Goal: Task Accomplishment & Management: Complete application form

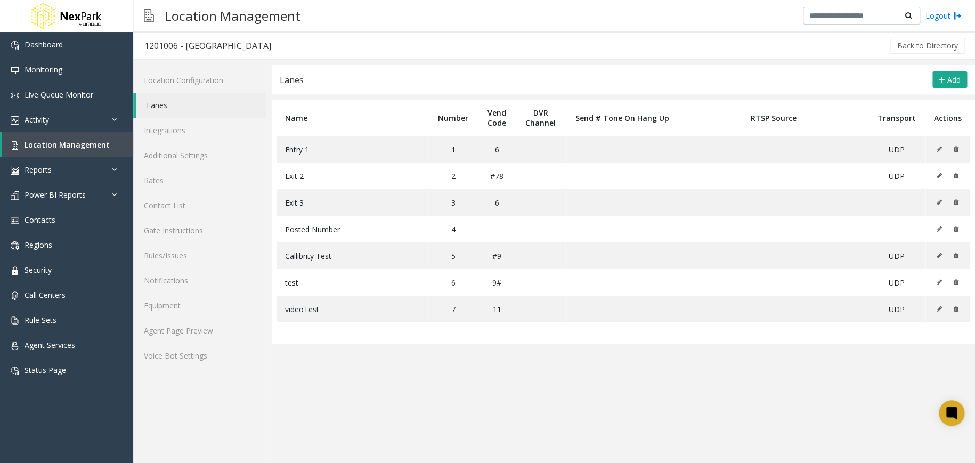
click at [631, 51] on div "Back to Directory" at bounding box center [624, 45] width 685 height 27
click at [206, 131] on link "Integrations" at bounding box center [199, 130] width 133 height 25
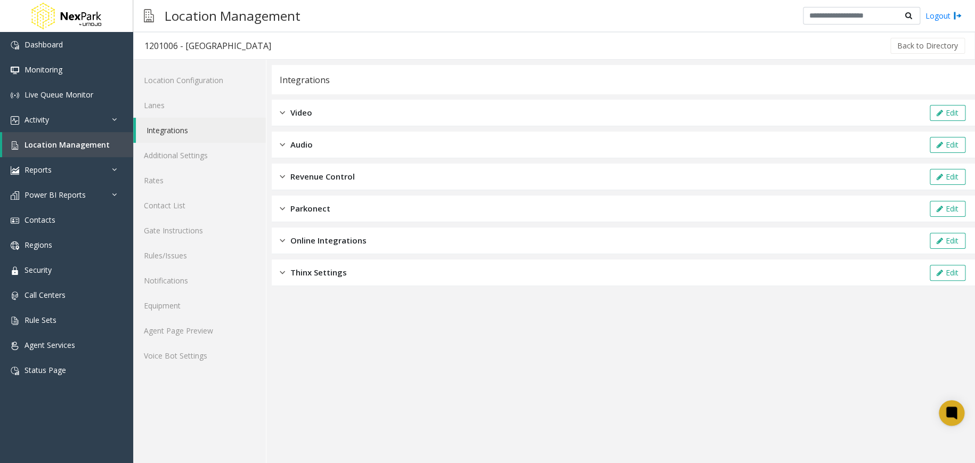
click at [358, 173] on div "Revenue Control Edit" at bounding box center [623, 177] width 703 height 27
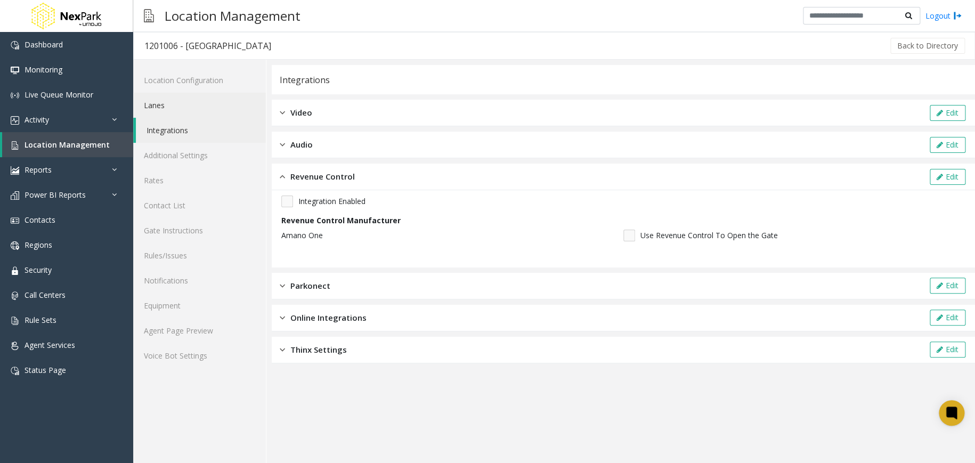
click at [207, 109] on link "Lanes" at bounding box center [199, 105] width 133 height 25
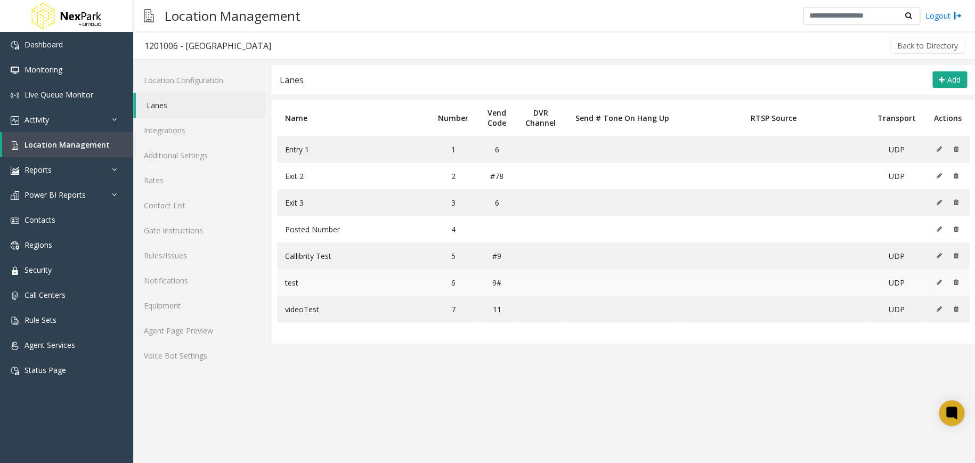
click at [940, 280] on icon at bounding box center [939, 282] width 5 height 6
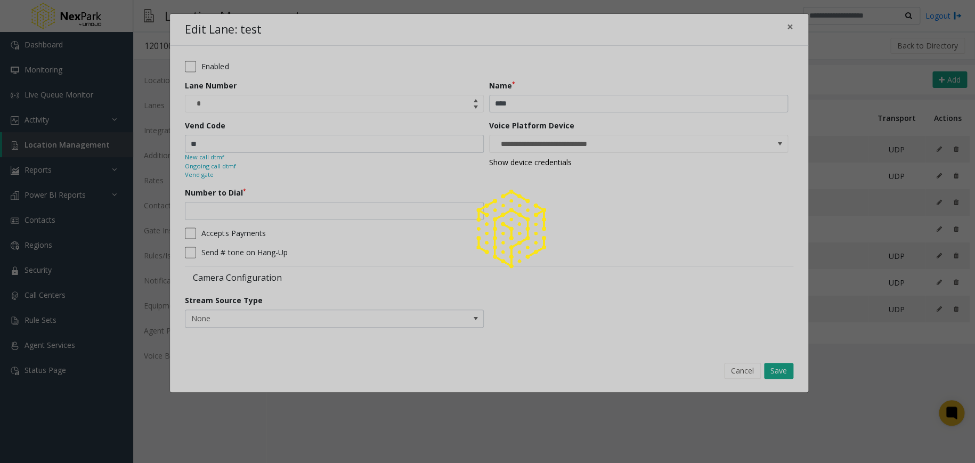
type input "**********"
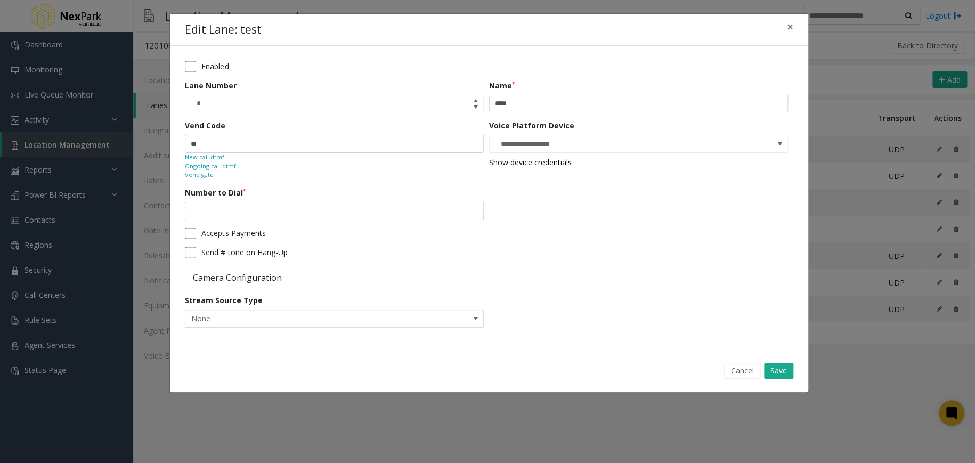
drag, startPoint x: 664, startPoint y: 191, endPoint x: 680, endPoint y: 175, distance: 23.4
click at [664, 192] on form "**********" at bounding box center [489, 198] width 608 height 274
click at [792, 33] on span "×" at bounding box center [790, 26] width 6 height 15
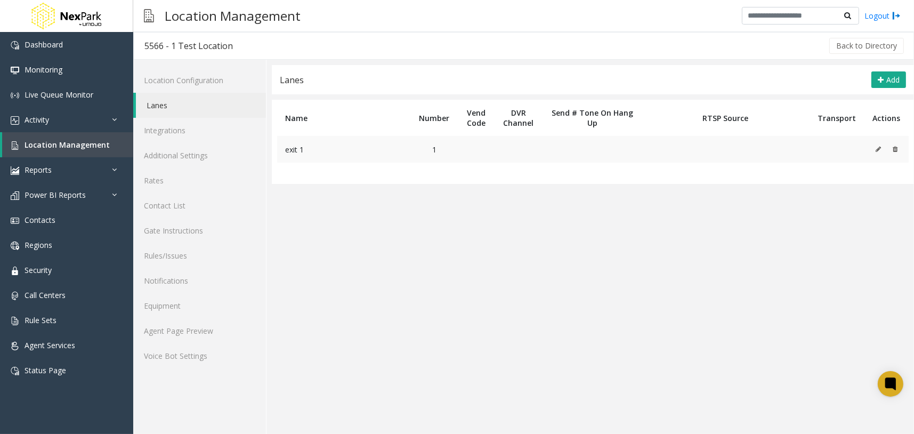
click at [879, 148] on icon at bounding box center [877, 149] width 5 height 6
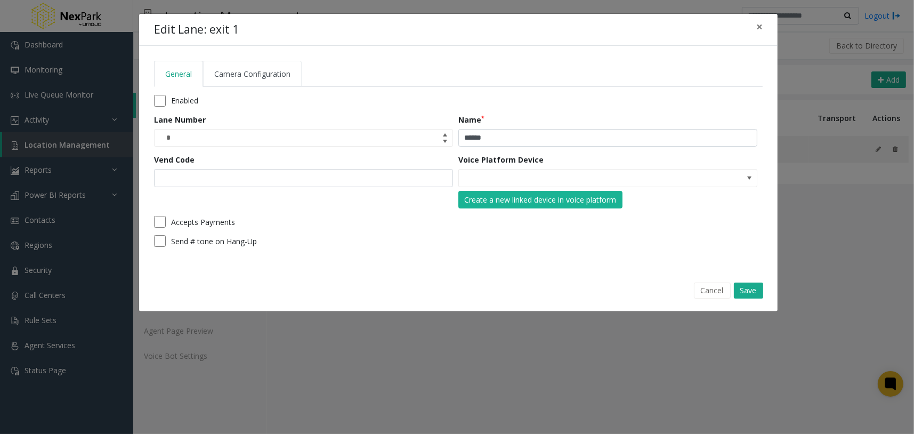
click at [251, 81] on link "Camera Configuration" at bounding box center [252, 74] width 99 height 26
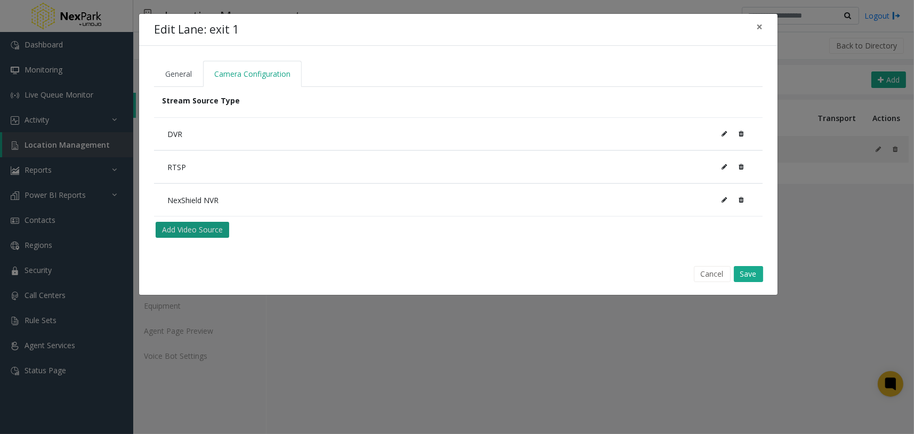
click at [218, 233] on button "Add Video Source" at bounding box center [193, 230] width 74 height 16
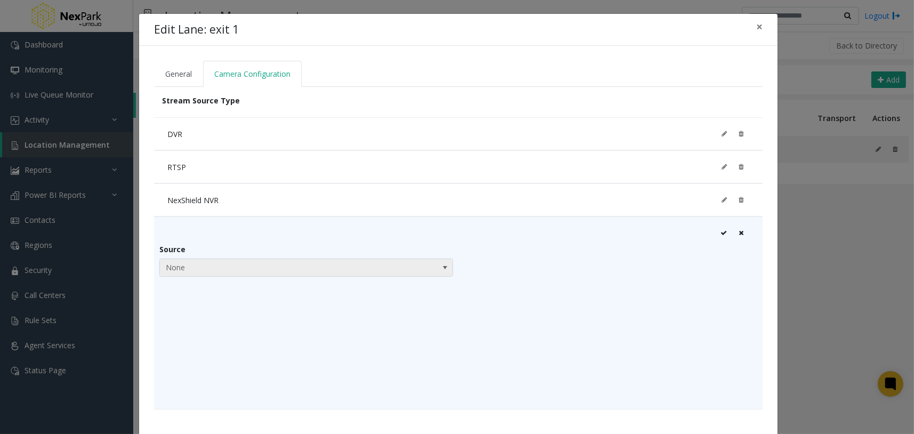
click at [254, 265] on span "None" at bounding box center [277, 267] width 234 height 17
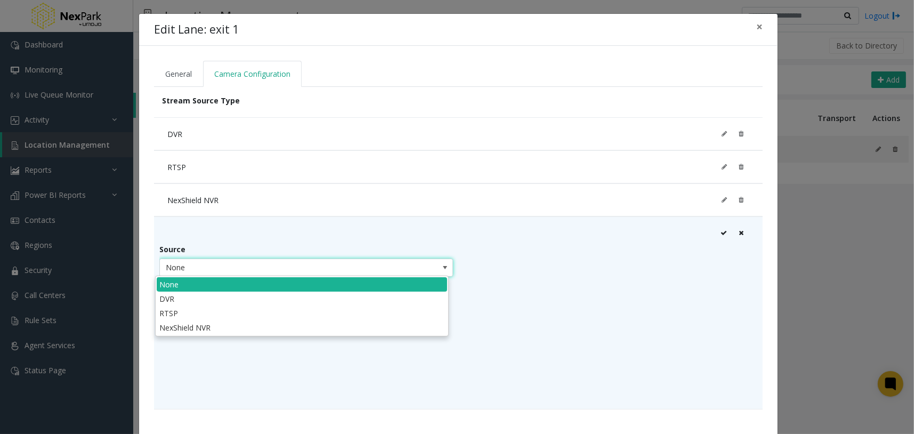
click at [408, 243] on div "Source None" at bounding box center [308, 263] width 299 height 40
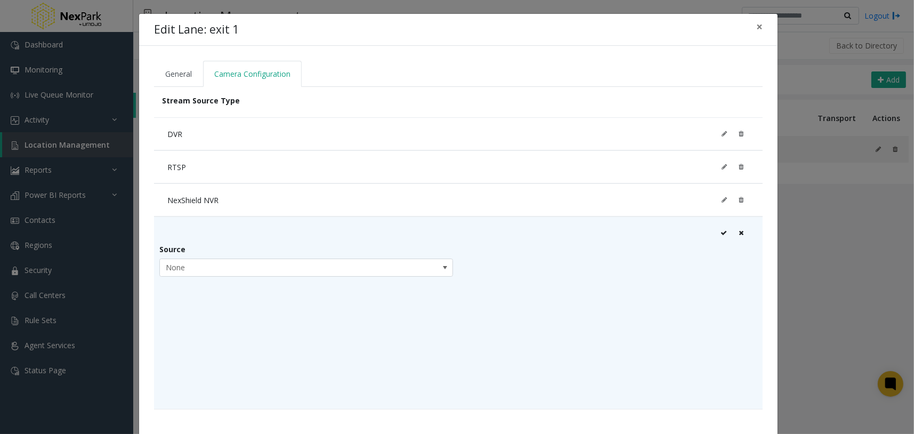
click at [738, 231] on icon at bounding box center [740, 233] width 5 height 6
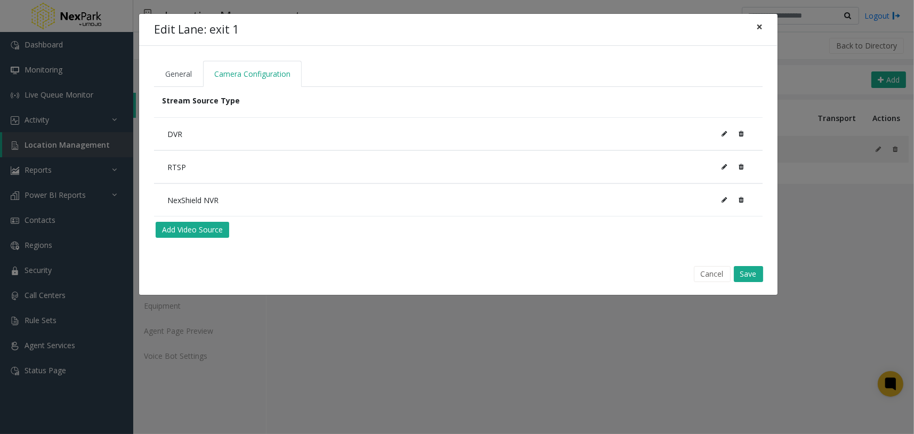
click at [761, 27] on span "×" at bounding box center [759, 26] width 6 height 15
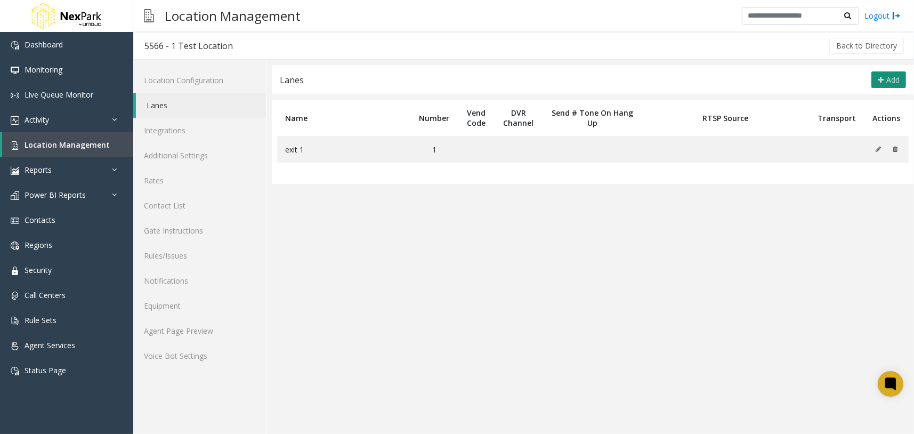
click at [888, 76] on span "Add" at bounding box center [892, 80] width 13 height 10
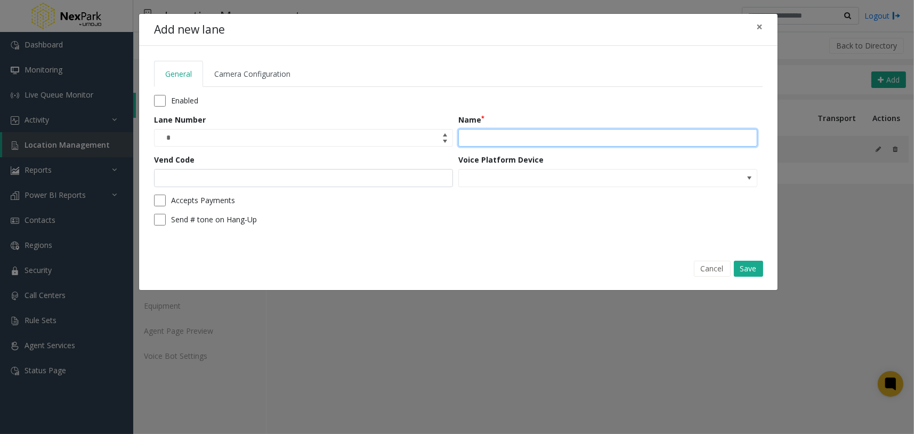
click at [585, 129] on input "Name" at bounding box center [607, 138] width 299 height 18
type input "*******"
click at [296, 83] on link "Camera Configuration" at bounding box center [252, 74] width 99 height 26
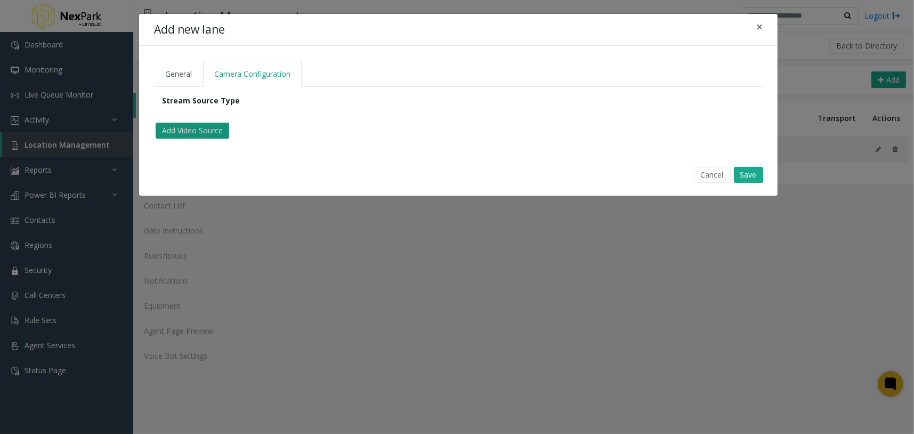
click at [217, 124] on button "Add Video Source" at bounding box center [193, 131] width 74 height 16
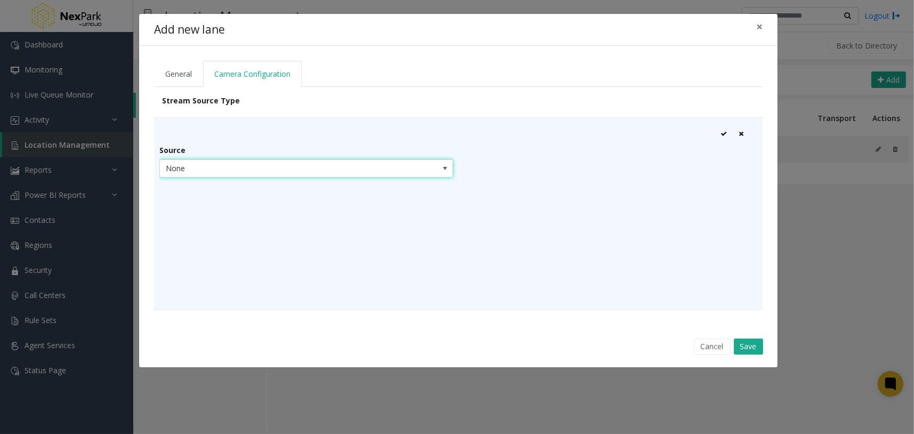
click at [238, 160] on span "None" at bounding box center [277, 168] width 234 height 17
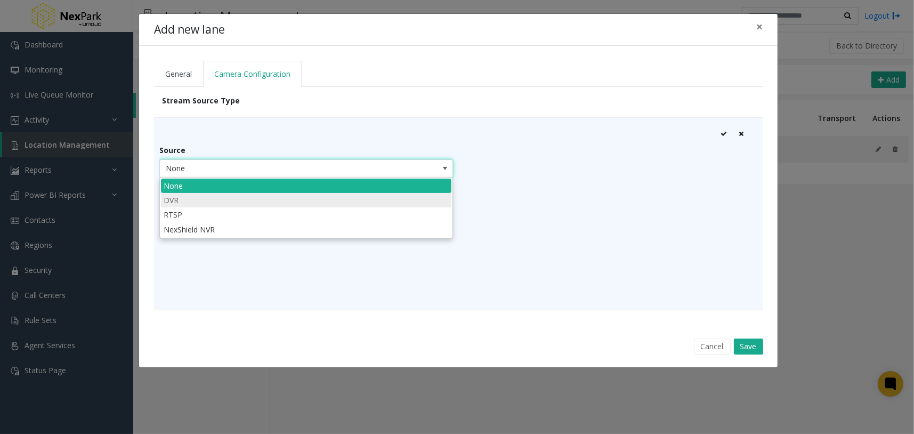
click at [222, 196] on li "DVR" at bounding box center [306, 200] width 290 height 14
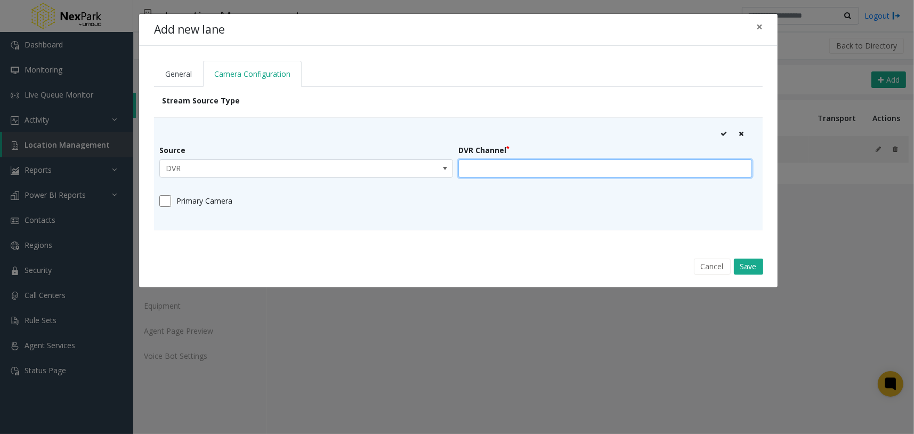
click at [550, 165] on input "text" at bounding box center [605, 168] width 294 height 18
type input "*******"
click at [723, 134] on icon at bounding box center [723, 134] width 6 height 6
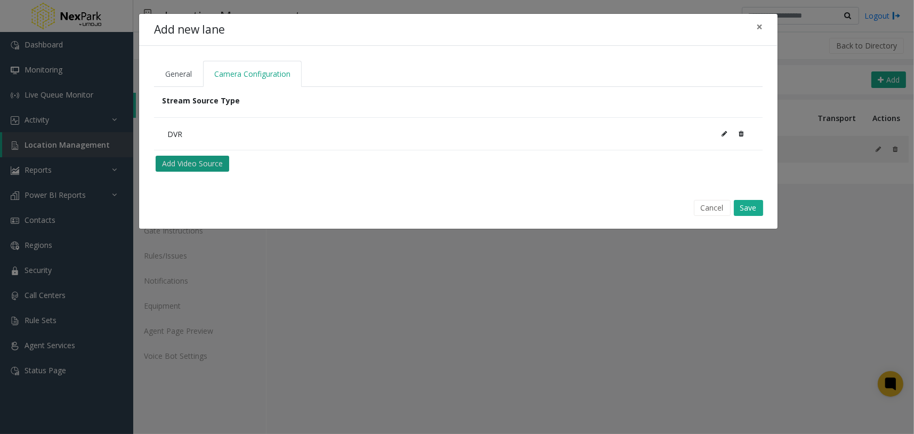
click at [222, 161] on button "Add Video Source" at bounding box center [193, 164] width 74 height 16
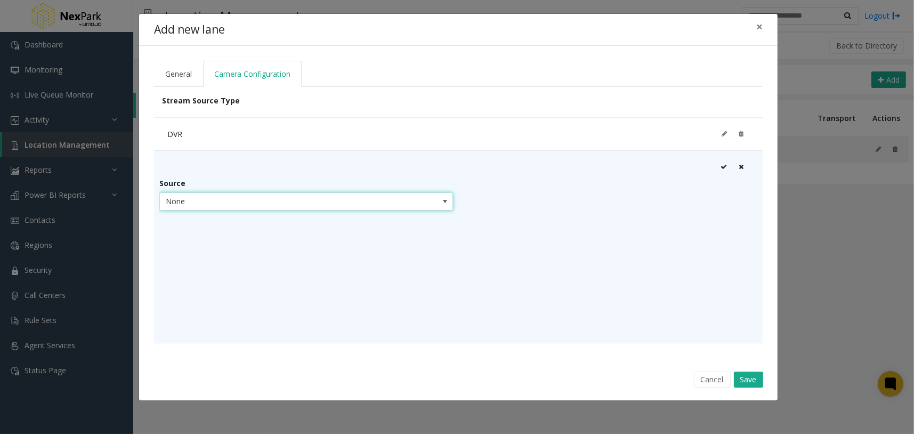
click at [223, 196] on span "None" at bounding box center [277, 201] width 234 height 17
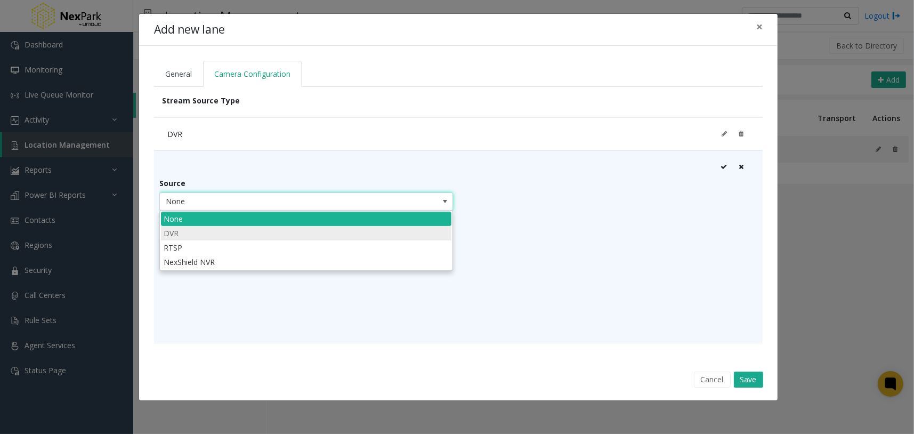
click at [216, 229] on li "DVR" at bounding box center [306, 233] width 290 height 14
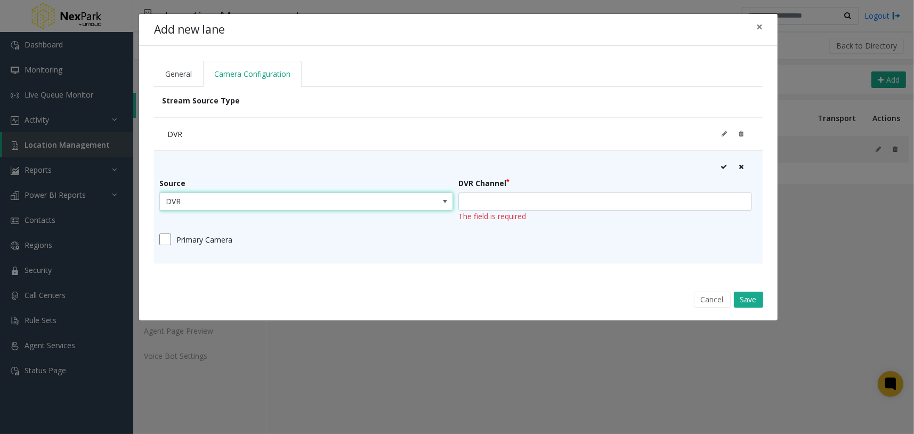
click at [248, 200] on span "DVR" at bounding box center [277, 201] width 234 height 17
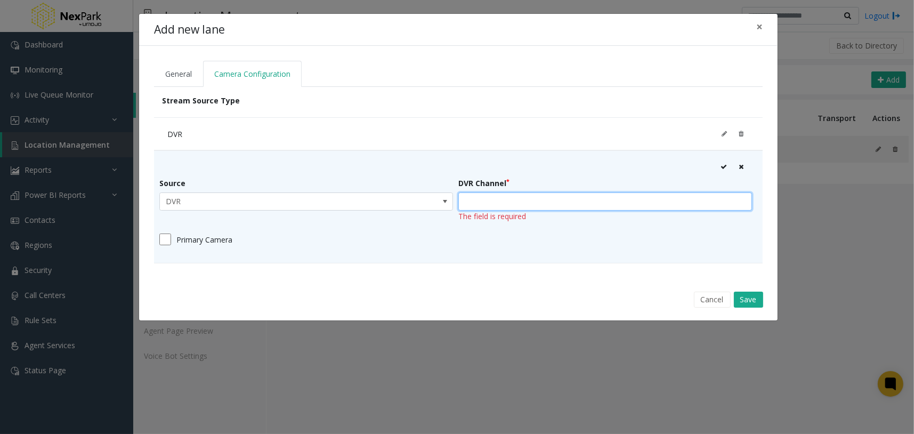
click at [470, 195] on input "text" at bounding box center [605, 201] width 294 height 18
type input "*****"
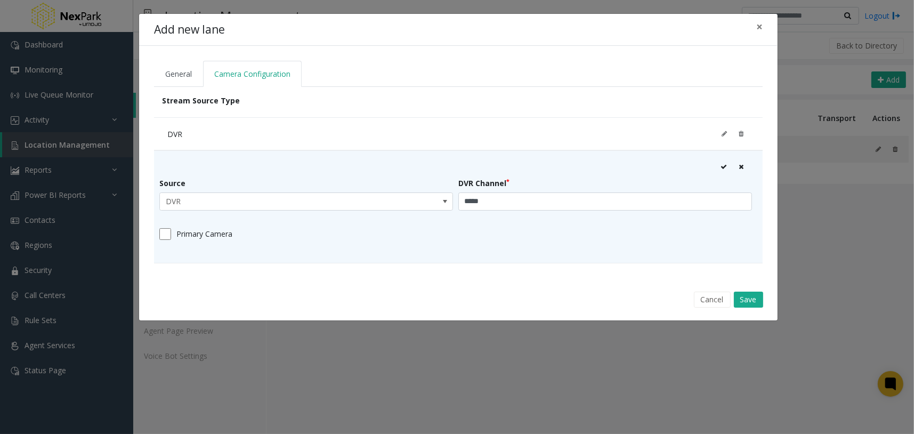
click at [723, 167] on icon at bounding box center [723, 167] width 6 height 6
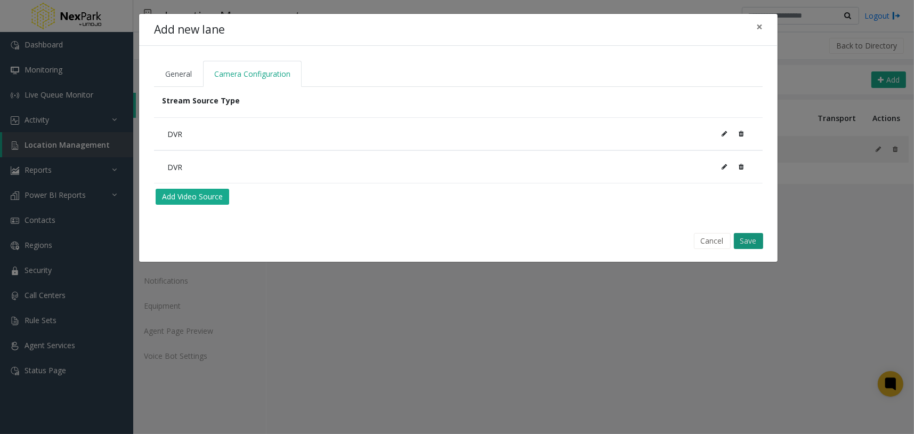
click at [746, 238] on button "Save" at bounding box center [748, 241] width 29 height 16
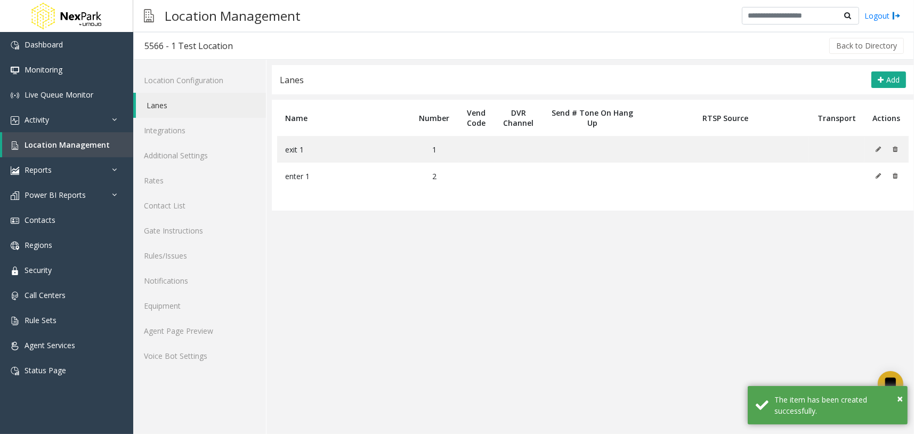
click at [475, 264] on app-lanes "Lanes Add Name Number Vend Code DVR Channel Send # Tone On Hang Up RTSP Source …" at bounding box center [593, 249] width 642 height 369
click at [877, 174] on icon at bounding box center [877, 176] width 5 height 6
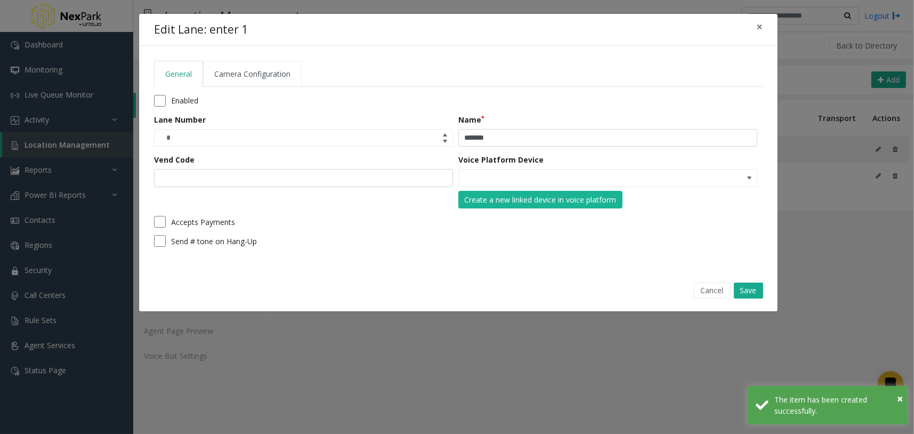
click at [244, 67] on link "Camera Configuration" at bounding box center [252, 74] width 99 height 26
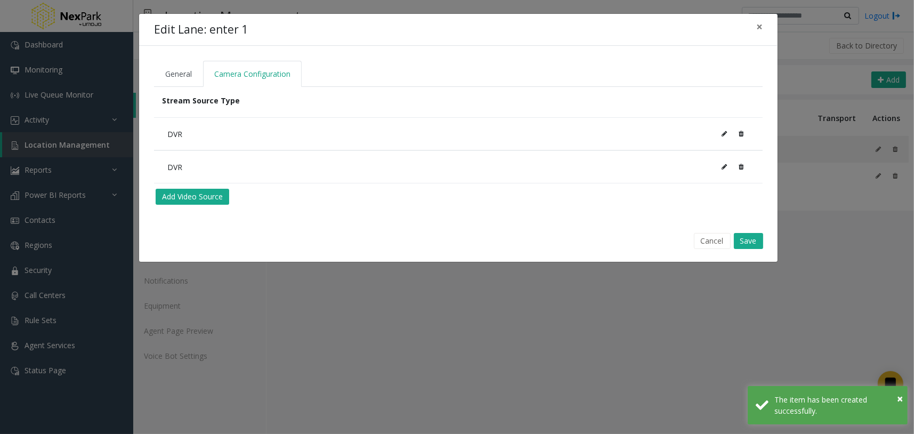
click at [726, 168] on icon at bounding box center [723, 167] width 5 height 6
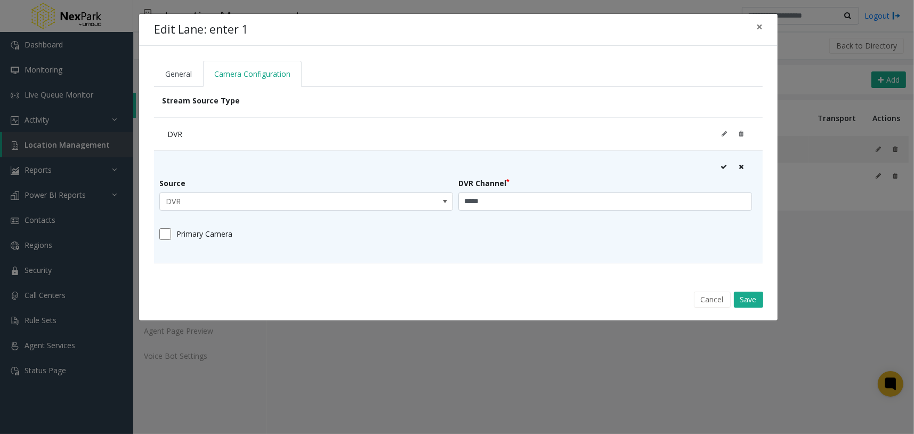
click at [740, 168] on icon at bounding box center [740, 167] width 5 height 6
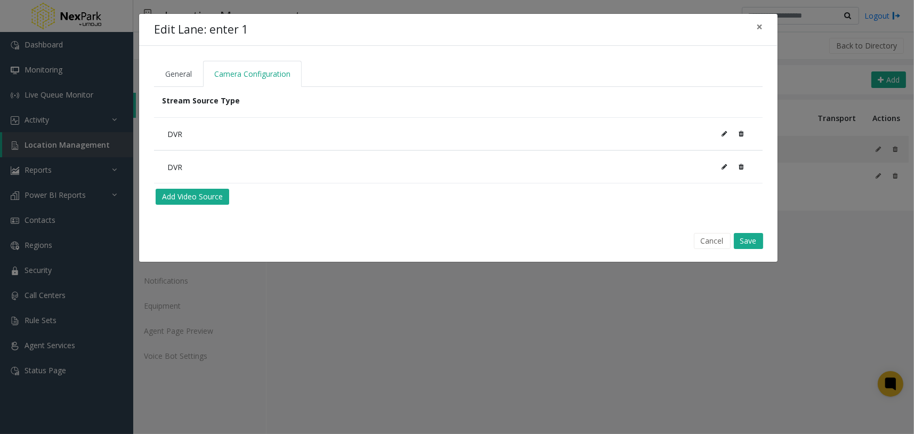
click at [727, 135] on button at bounding box center [723, 134] width 17 height 16
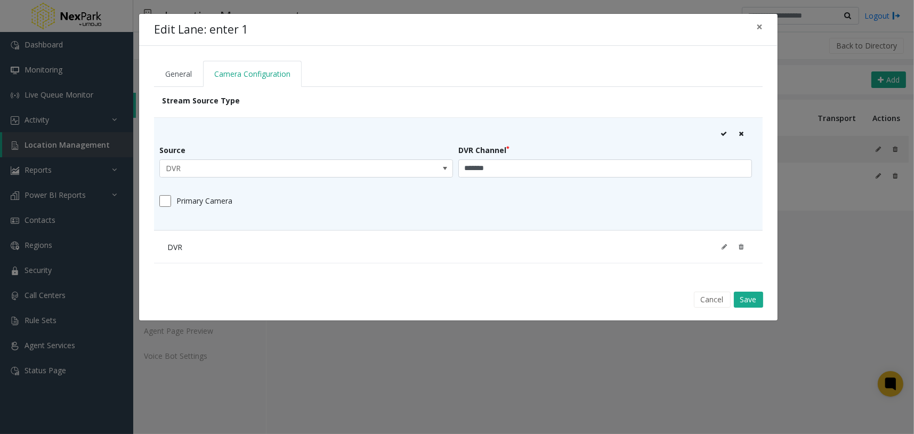
click at [741, 134] on icon at bounding box center [740, 134] width 5 height 6
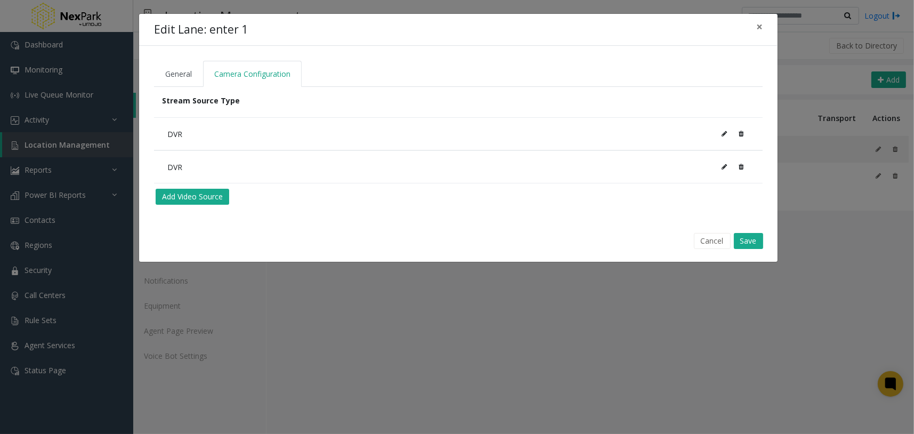
click at [725, 164] on icon at bounding box center [723, 167] width 5 height 6
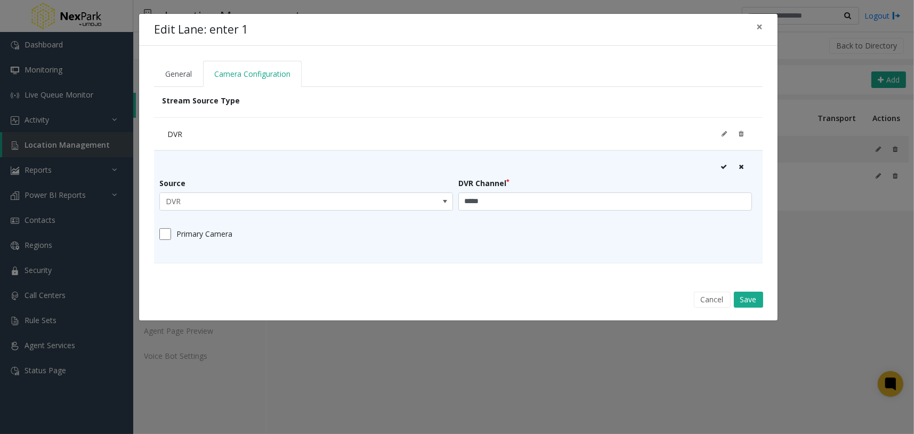
click at [722, 166] on icon at bounding box center [723, 167] width 6 height 6
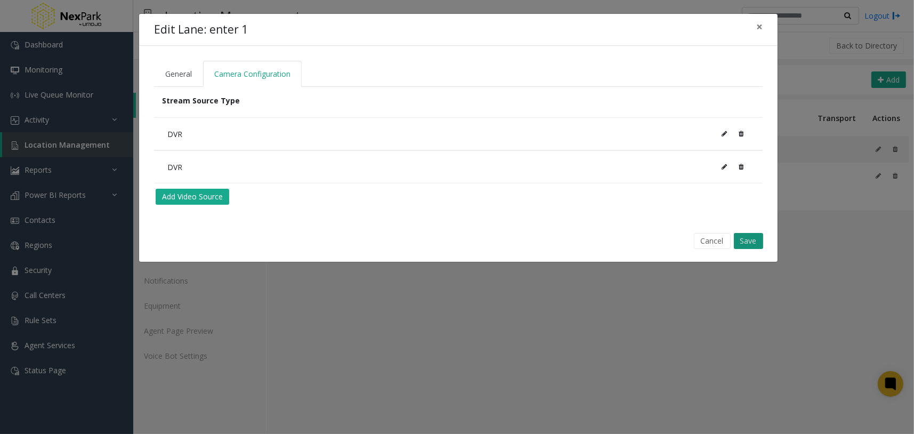
click at [741, 238] on button "Save" at bounding box center [748, 241] width 29 height 16
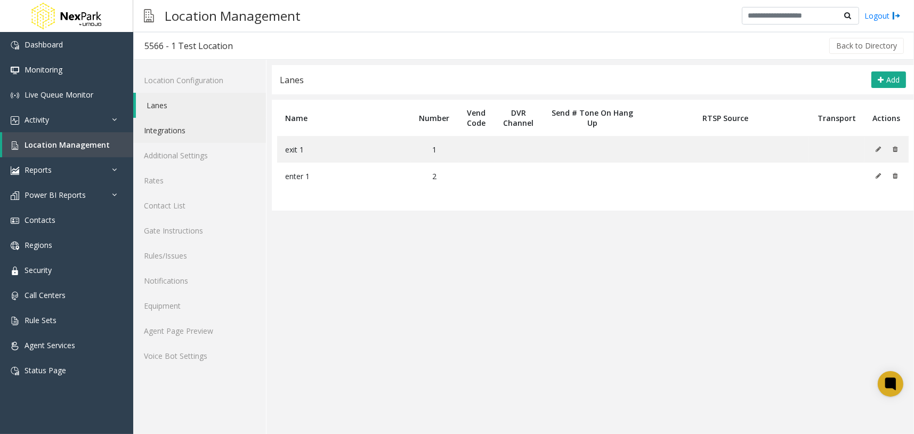
click at [231, 138] on link "Integrations" at bounding box center [199, 130] width 133 height 25
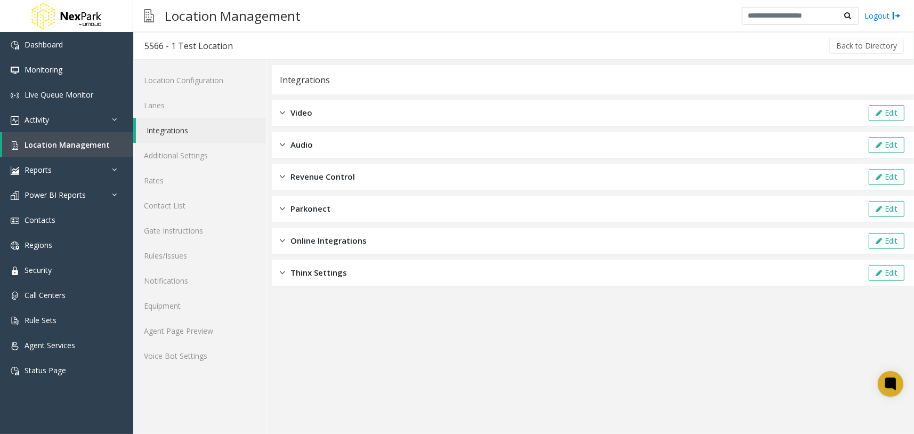
click at [328, 112] on div "Video Edit" at bounding box center [593, 113] width 642 height 27
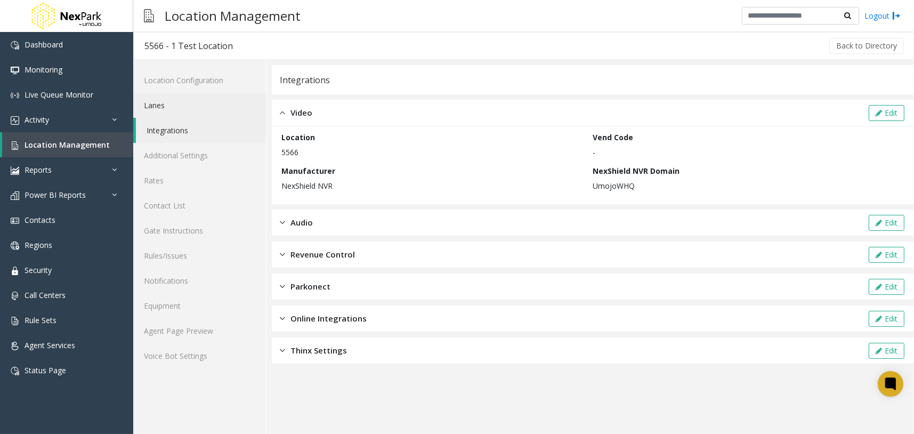
click at [211, 109] on link "Lanes" at bounding box center [199, 105] width 133 height 25
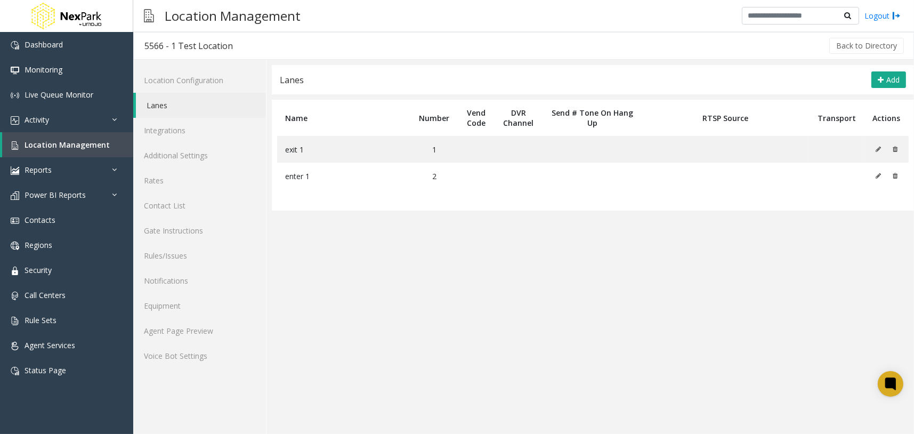
click at [502, 306] on app-lanes "Lanes Add Name Number Vend Code DVR Channel Send # Tone On Hang Up RTSP Source …" at bounding box center [593, 249] width 642 height 369
click at [212, 107] on link "Lanes" at bounding box center [201, 105] width 130 height 25
click at [210, 133] on link "Integrations" at bounding box center [199, 130] width 133 height 25
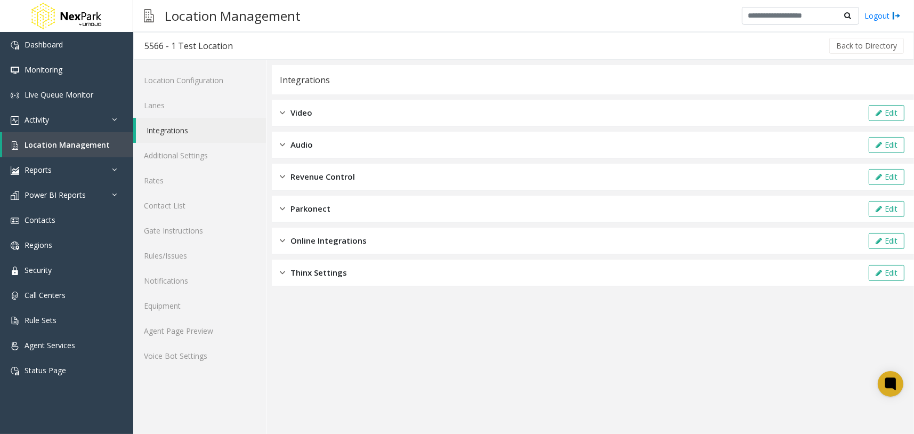
click at [357, 116] on div "Video Edit" at bounding box center [593, 113] width 642 height 27
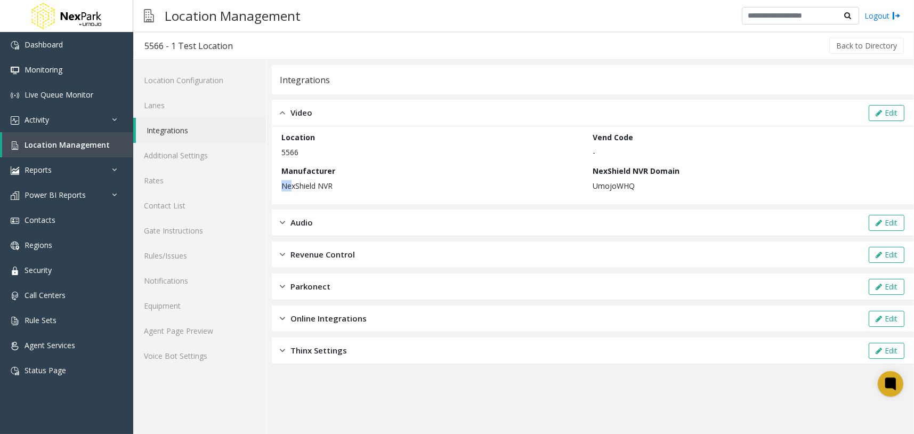
drag, startPoint x: 306, startPoint y: 181, endPoint x: 327, endPoint y: 177, distance: 21.5
click at [327, 177] on div "Manufacturer NexShield NVR" at bounding box center [437, 178] width 312 height 26
click at [466, 187] on p "NexShield NVR" at bounding box center [434, 185] width 306 height 11
drag, startPoint x: 616, startPoint y: 178, endPoint x: 645, endPoint y: 176, distance: 29.4
click at [630, 175] on div "Location 5566 Vend Code - Manufacturer NexShield NVR NexShield NVR Domain Umojo…" at bounding box center [592, 165] width 623 height 67
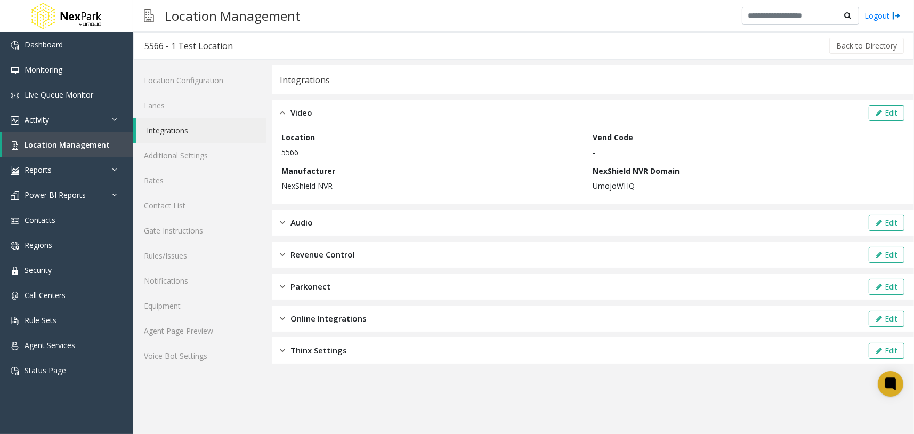
click at [646, 189] on p "UmojoWHQ" at bounding box center [746, 185] width 306 height 11
click at [226, 110] on link "Lanes" at bounding box center [199, 105] width 133 height 25
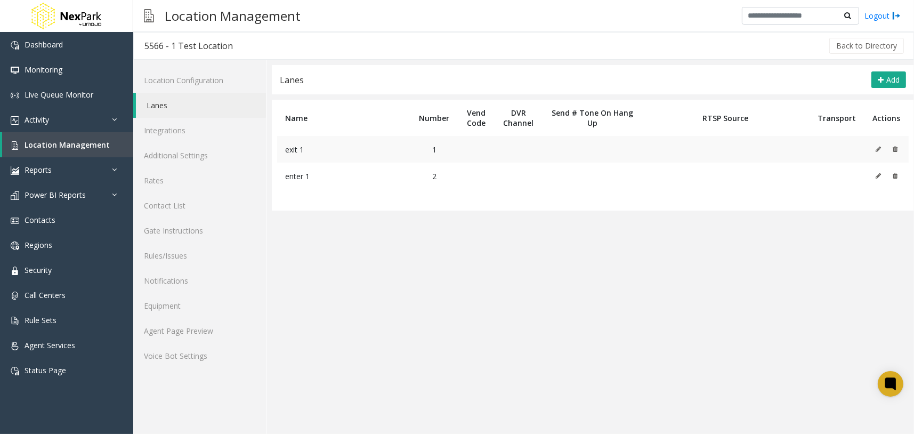
click at [877, 149] on icon at bounding box center [877, 149] width 5 height 6
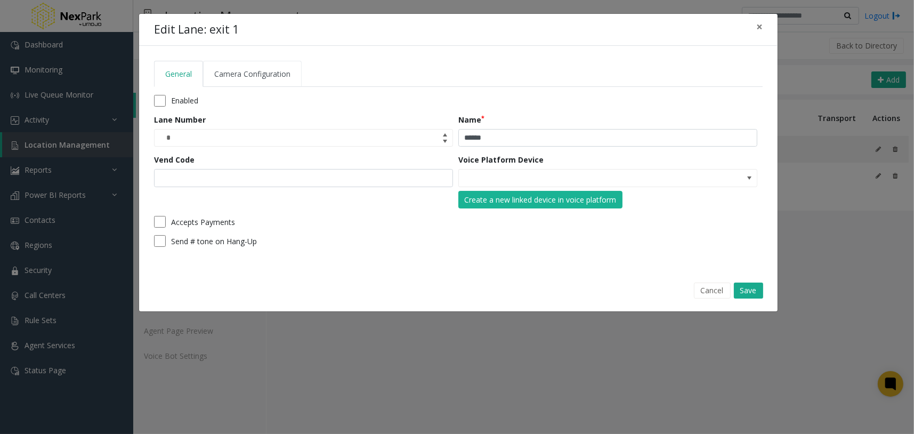
click at [288, 77] on span "Camera Configuration" at bounding box center [252, 74] width 76 height 10
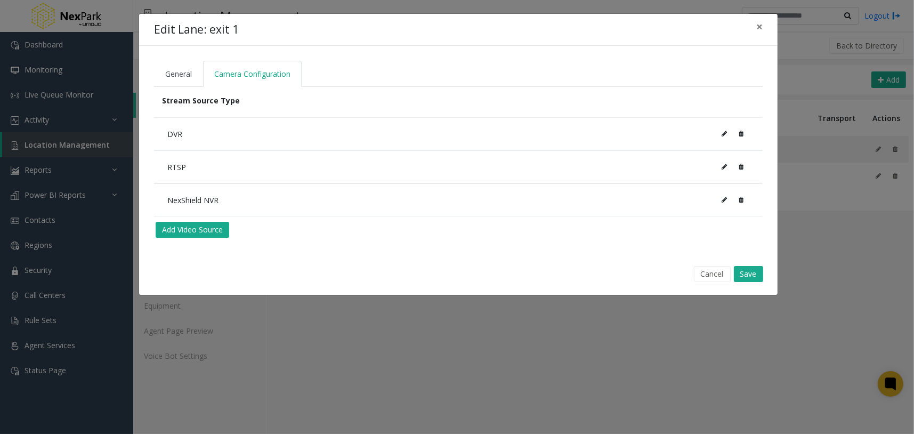
click at [721, 137] on button at bounding box center [723, 134] width 17 height 16
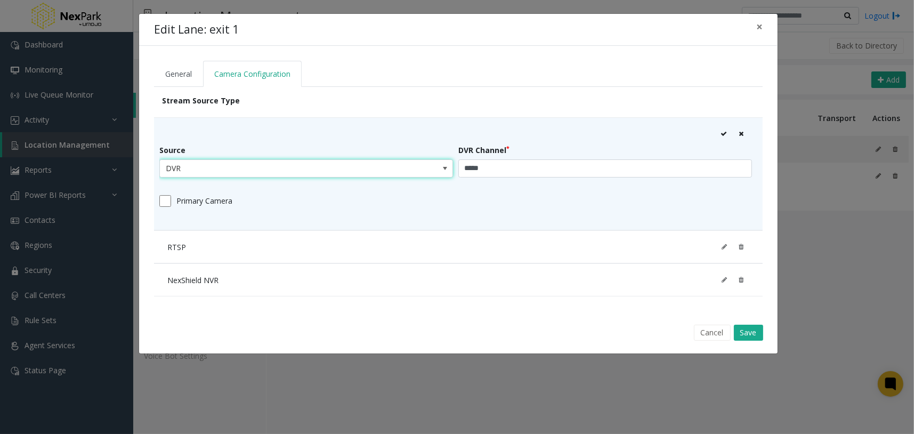
click at [263, 166] on span "DVR" at bounding box center [277, 168] width 234 height 17
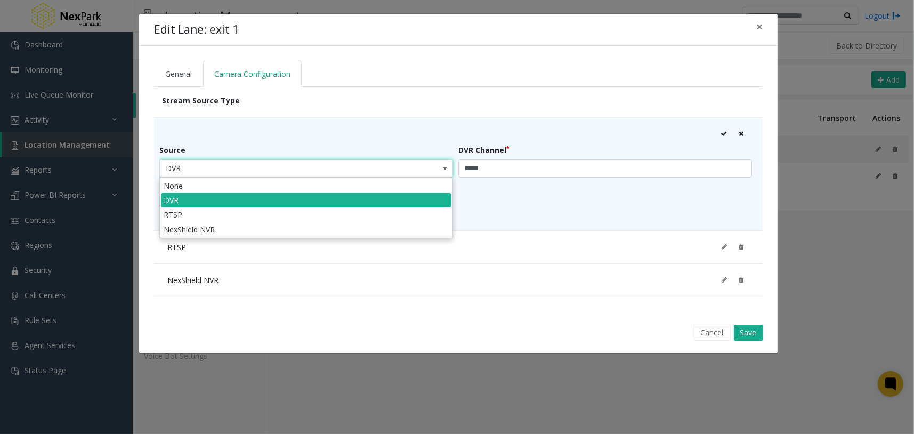
click at [690, 189] on div "Source DVR DVR Channel ***** Primary Camera" at bounding box center [458, 184] width 598 height 80
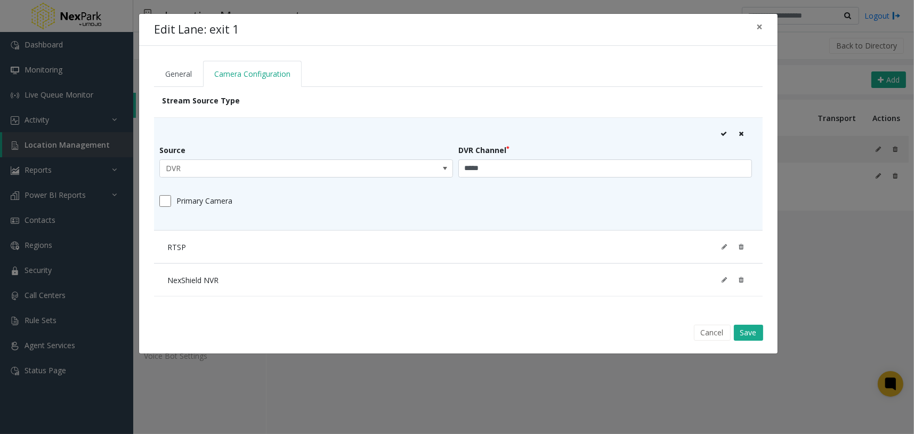
click at [742, 135] on icon at bounding box center [740, 134] width 5 height 6
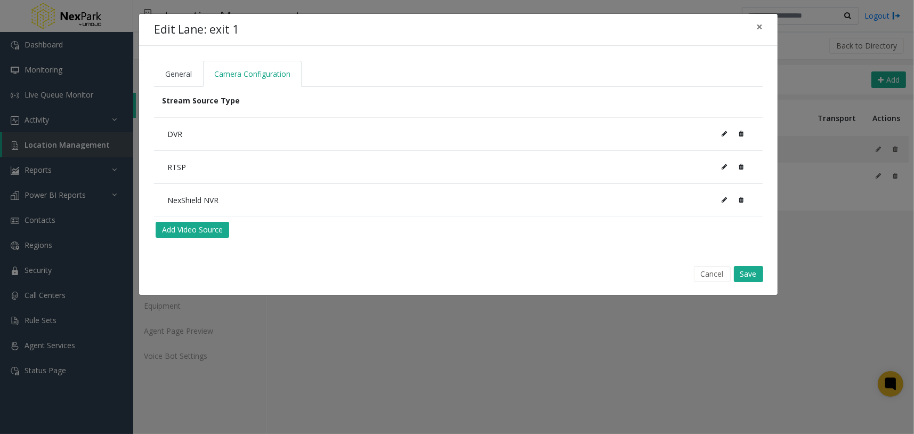
click at [742, 135] on icon at bounding box center [740, 134] width 5 height 6
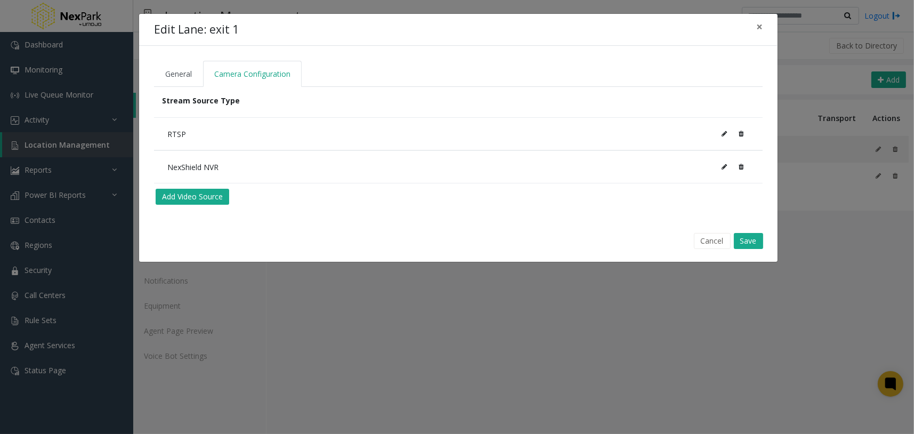
click at [726, 167] on icon at bounding box center [723, 167] width 5 height 6
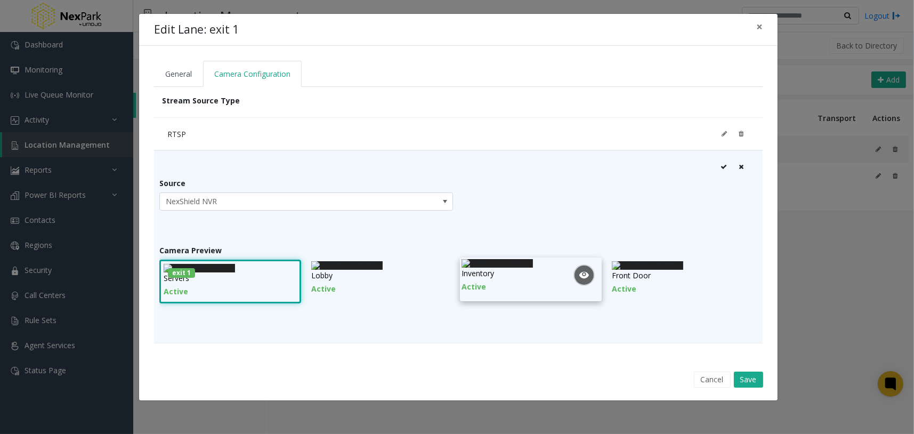
scroll to position [69, 0]
click at [522, 259] on img at bounding box center [496, 263] width 71 height 9
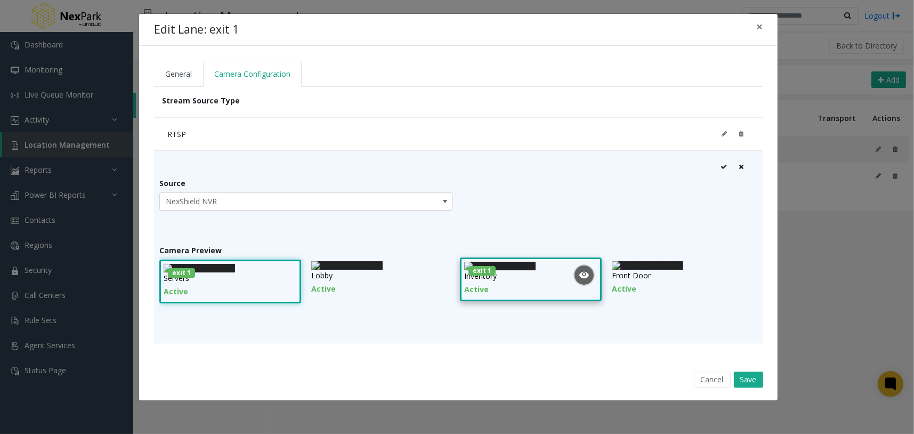
scroll to position [3, 0]
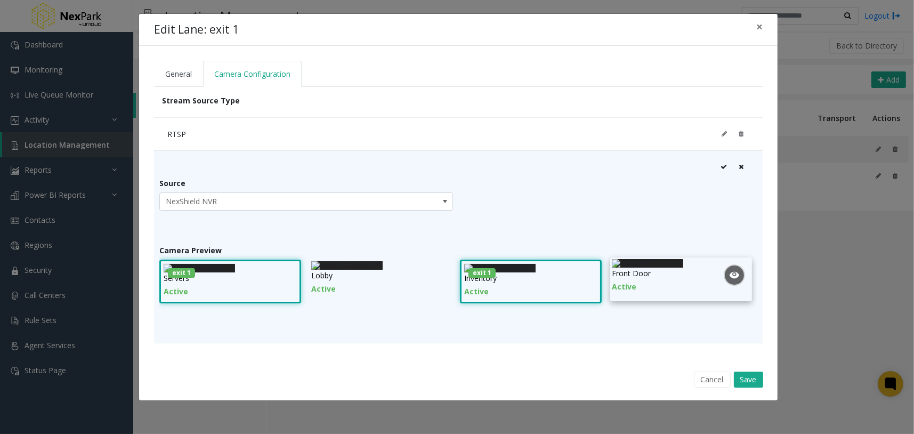
click at [683, 267] on img at bounding box center [647, 263] width 71 height 9
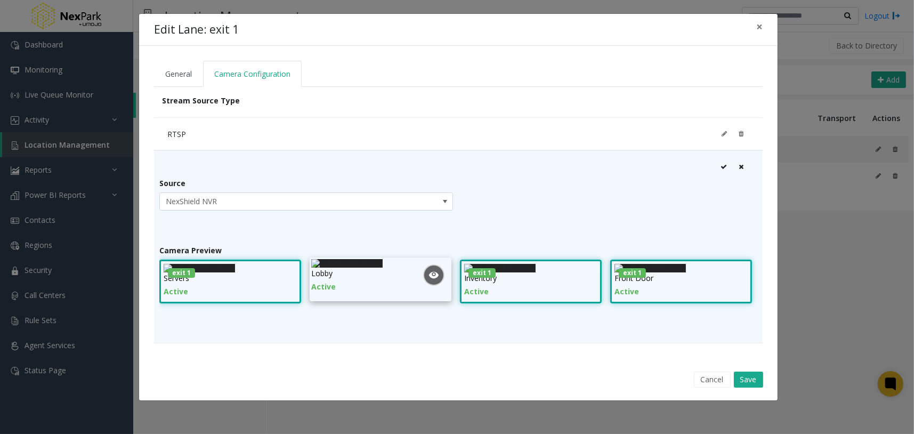
click at [383, 267] on img at bounding box center [346, 263] width 71 height 9
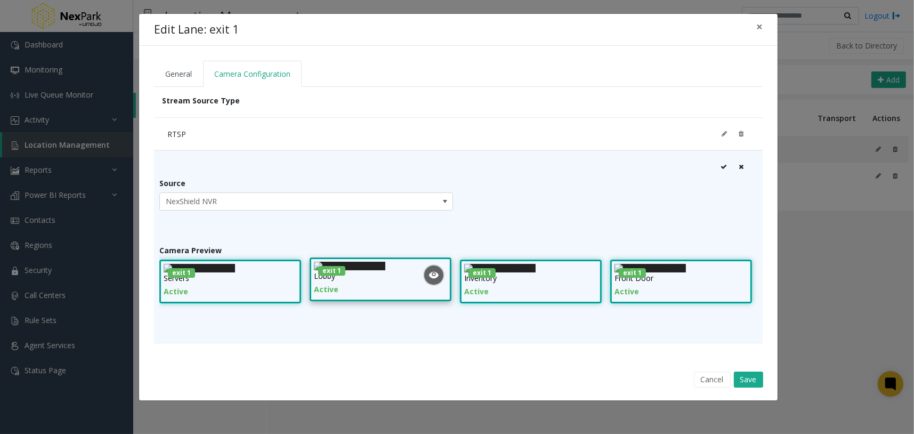
click at [385, 270] on img at bounding box center [349, 266] width 71 height 9
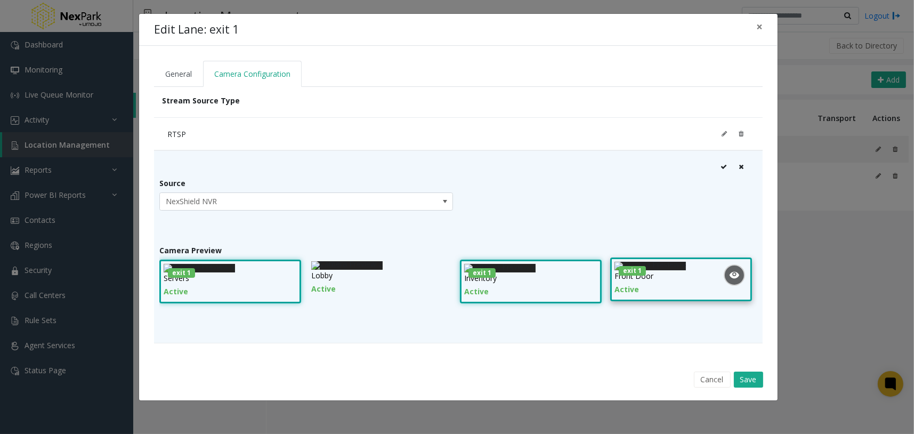
click at [641, 270] on img at bounding box center [649, 266] width 71 height 9
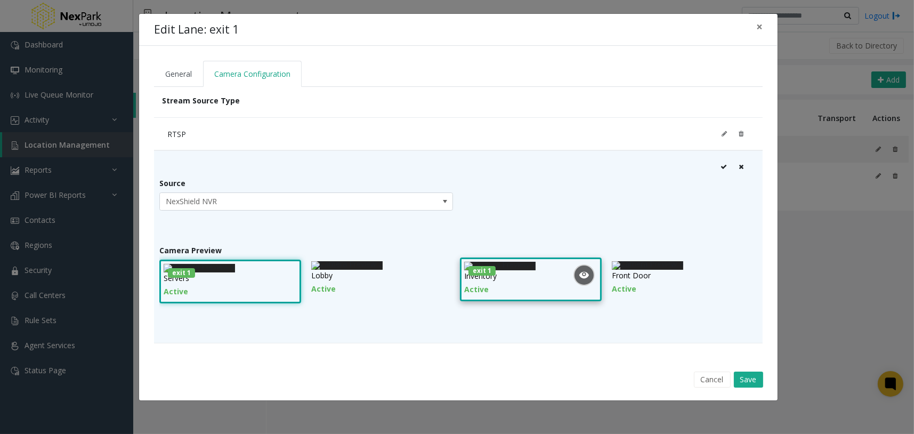
click at [579, 318] on icon at bounding box center [584, 323] width 11 height 11
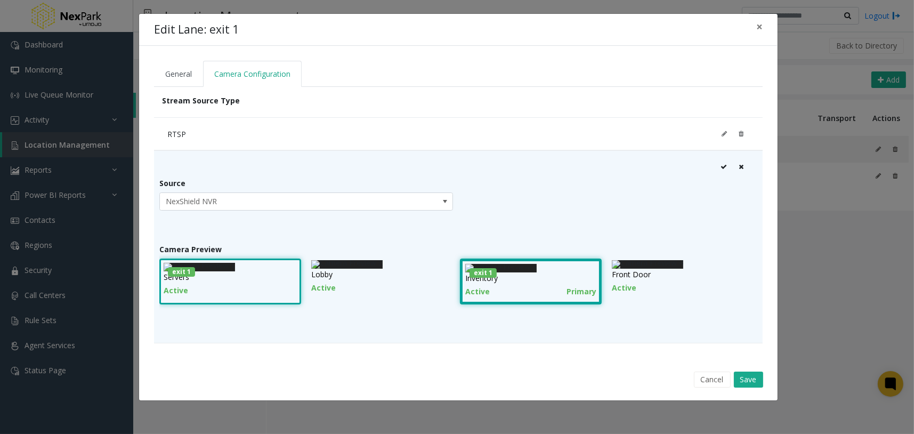
click at [720, 167] on icon at bounding box center [723, 167] width 6 height 6
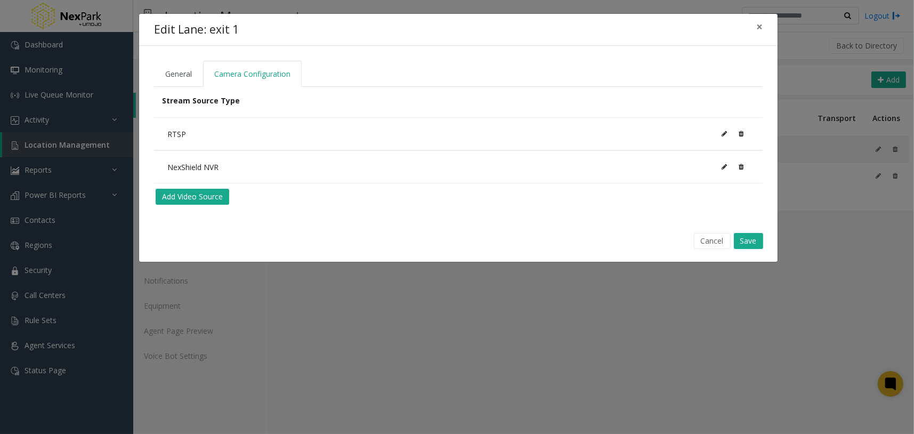
click at [723, 135] on icon at bounding box center [723, 134] width 5 height 6
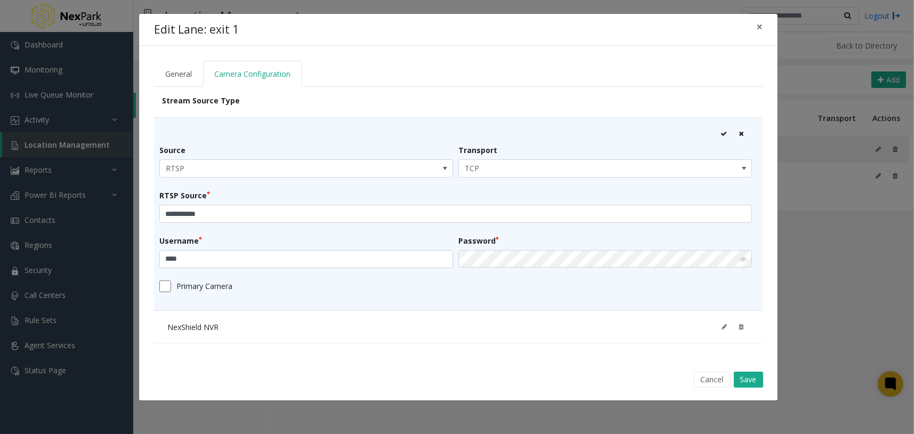
click at [719, 135] on button at bounding box center [723, 134] width 18 height 16
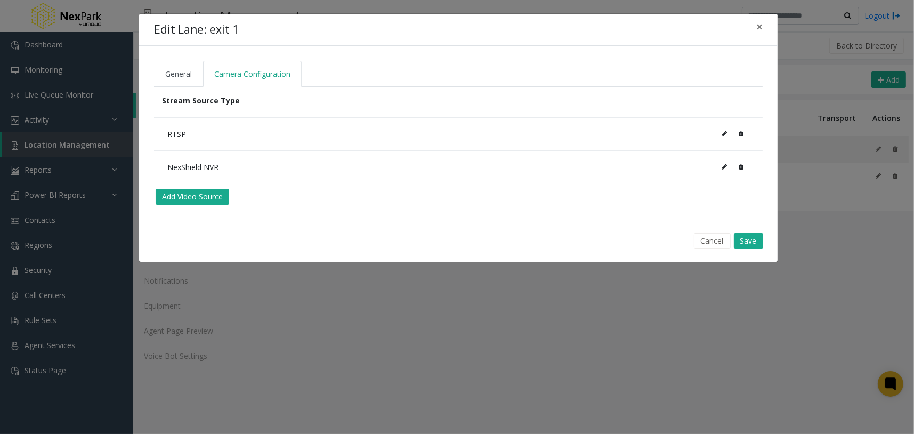
click at [722, 168] on icon at bounding box center [723, 167] width 5 height 6
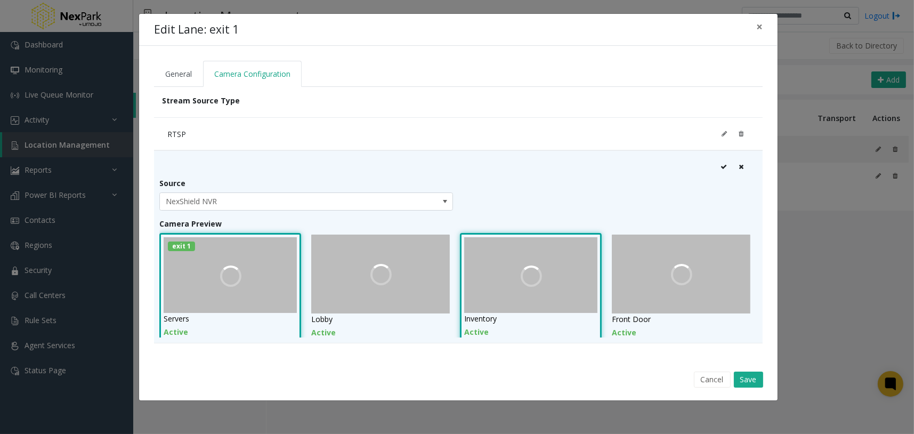
click at [721, 165] on icon at bounding box center [723, 167] width 6 height 6
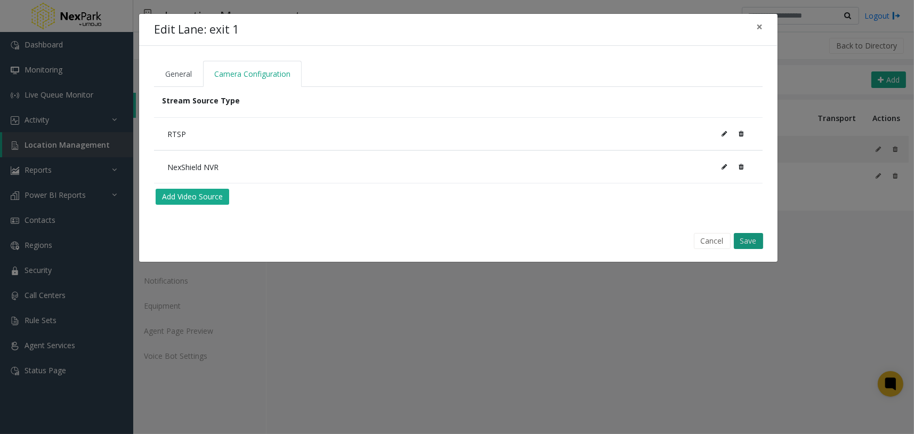
click at [756, 235] on button "Save" at bounding box center [748, 241] width 29 height 16
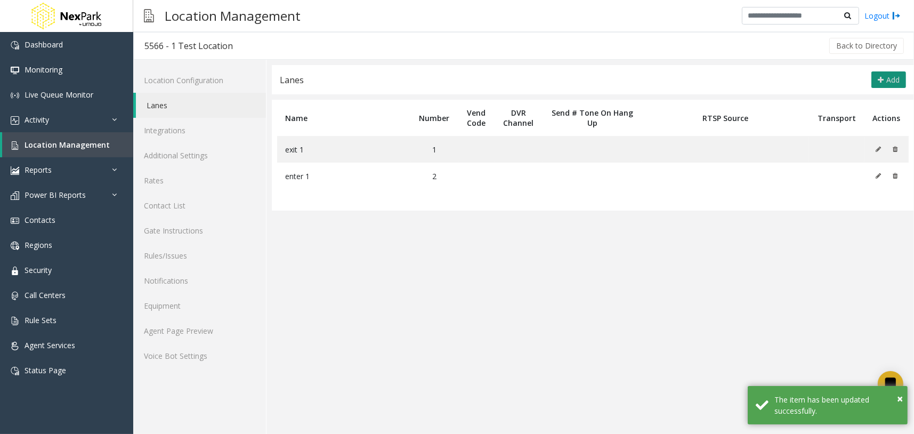
click at [883, 79] on button "Add" at bounding box center [888, 79] width 35 height 17
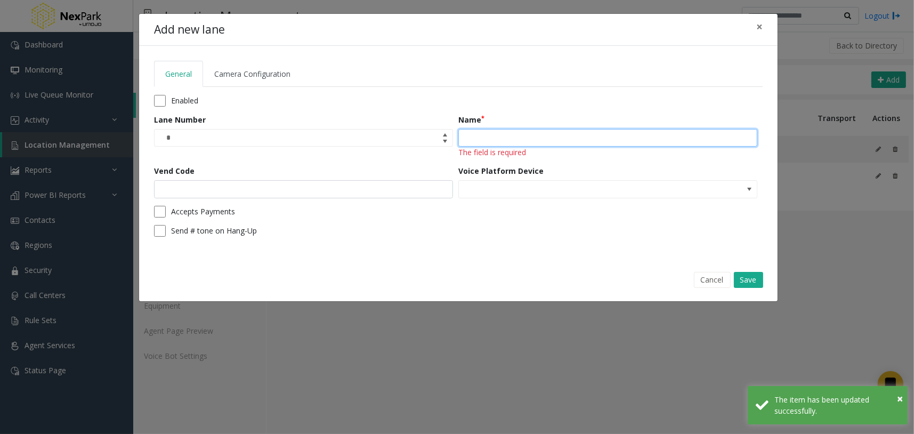
click at [533, 141] on input "Name" at bounding box center [607, 138] width 299 height 18
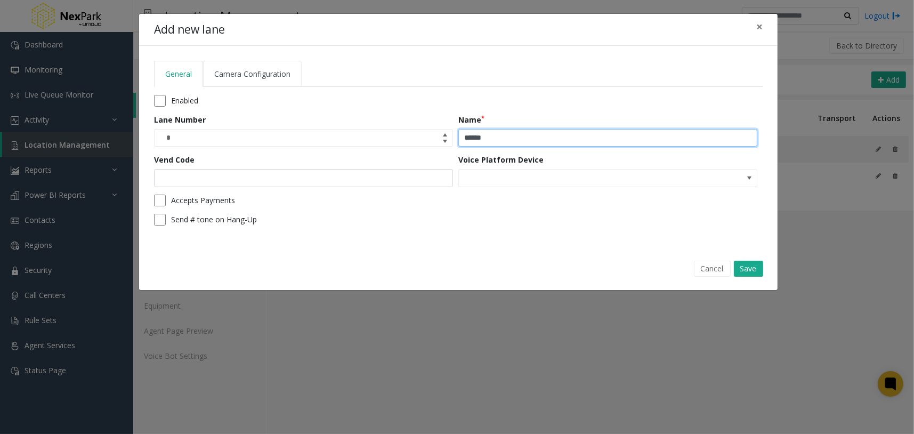
type input "******"
click at [263, 72] on span "Camera Configuration" at bounding box center [252, 74] width 76 height 10
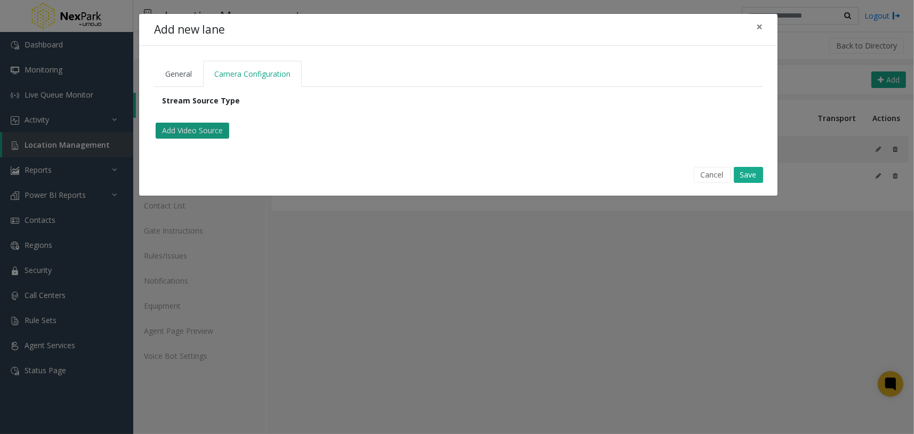
click at [220, 130] on button "Add Video Source" at bounding box center [193, 131] width 74 height 16
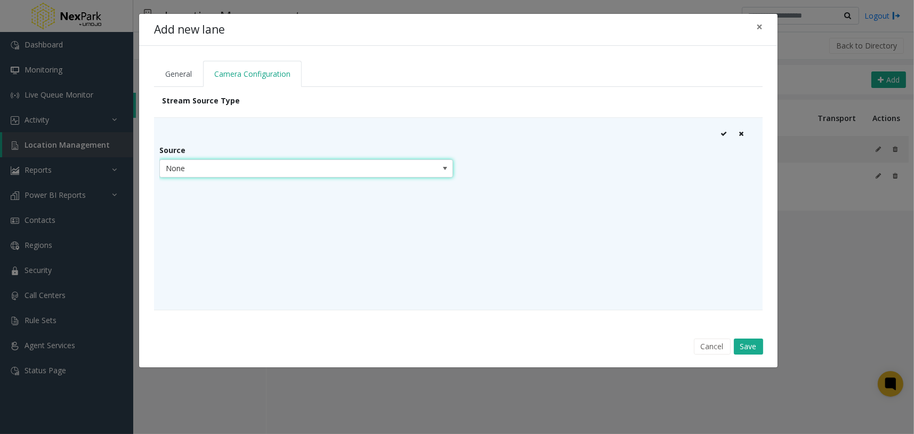
click at [274, 165] on span "None" at bounding box center [277, 168] width 234 height 17
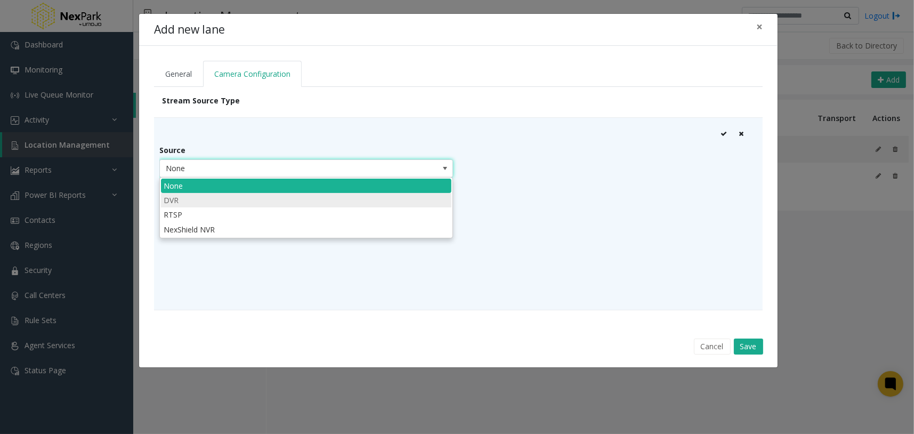
click at [226, 199] on li "DVR" at bounding box center [306, 200] width 290 height 14
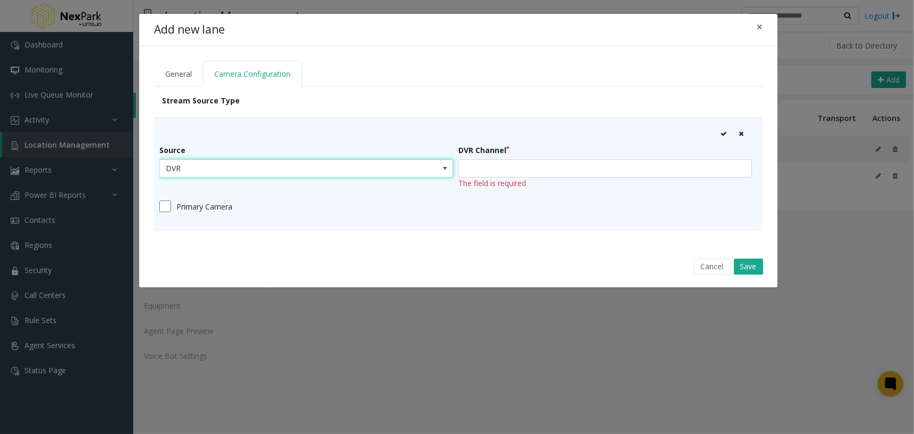
click at [533, 160] on div "DVR Channel The field is required" at bounding box center [607, 168] width 299 height 48
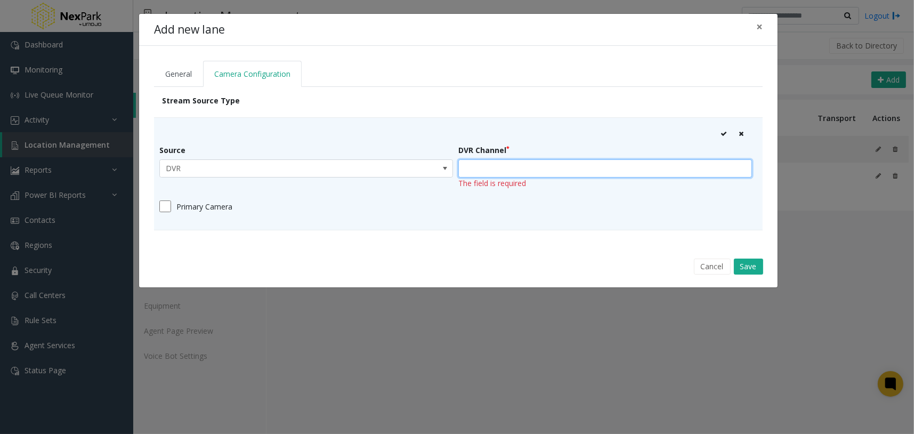
click at [525, 167] on input "text" at bounding box center [605, 168] width 294 height 18
type input "*****"
click at [722, 135] on icon at bounding box center [723, 134] width 6 height 6
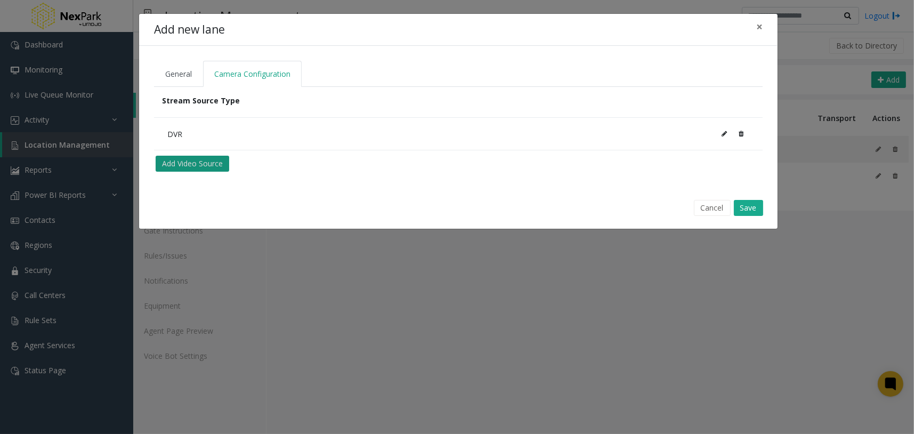
click at [228, 165] on button "Add Video Source" at bounding box center [193, 164] width 74 height 16
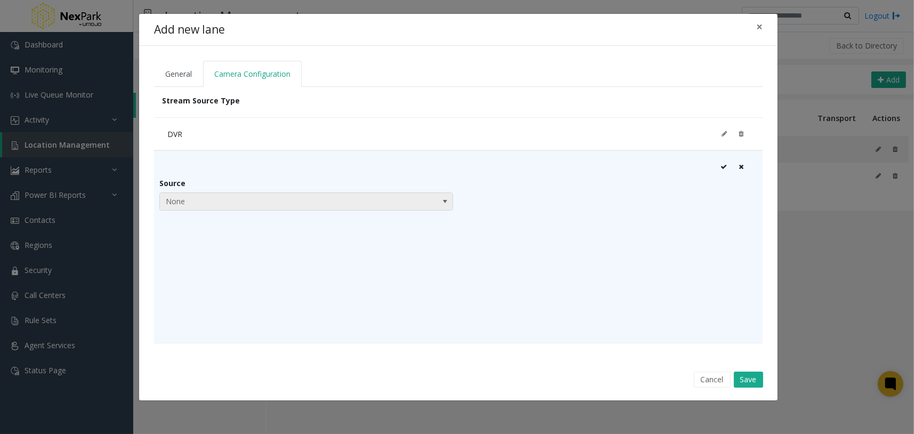
click at [218, 196] on span "None" at bounding box center [277, 201] width 234 height 17
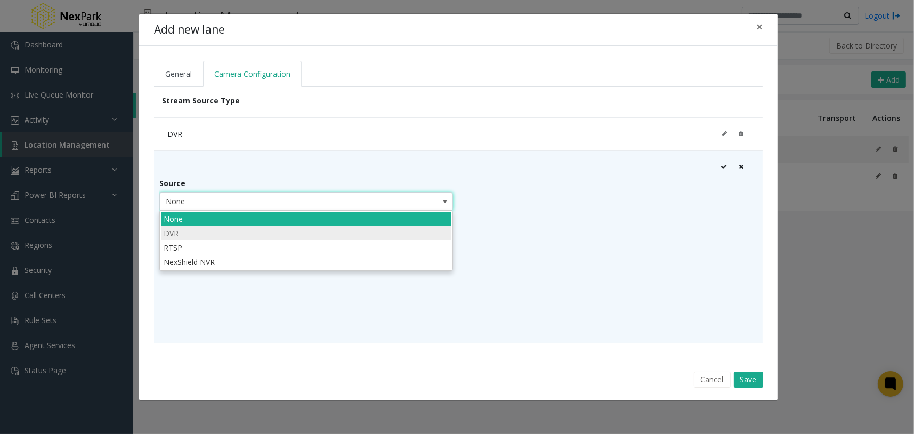
click at [213, 233] on li "DVR" at bounding box center [306, 233] width 290 height 14
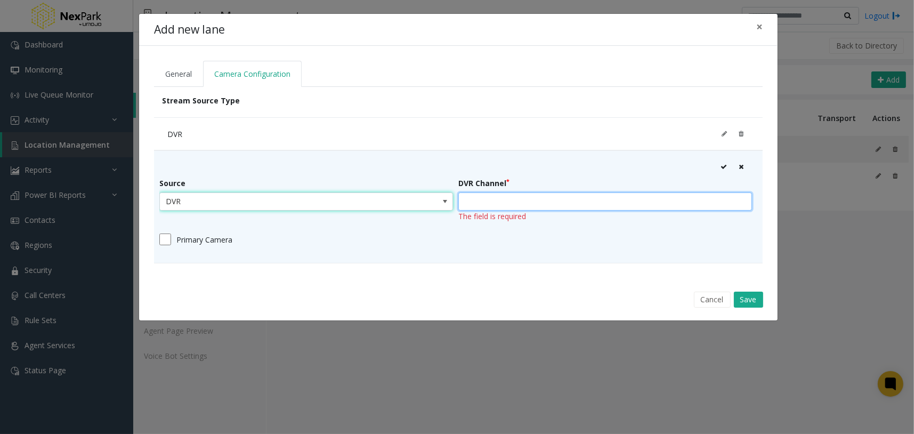
click at [566, 198] on input "text" at bounding box center [605, 201] width 294 height 18
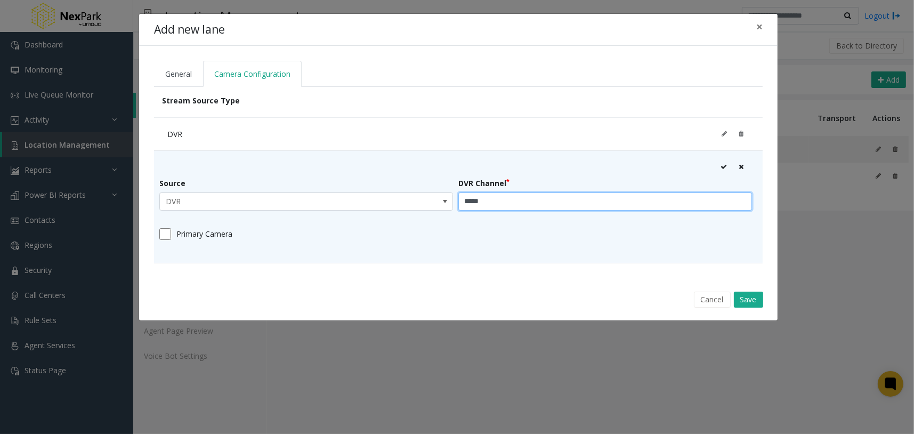
type input "*****"
click at [721, 164] on icon at bounding box center [723, 167] width 6 height 6
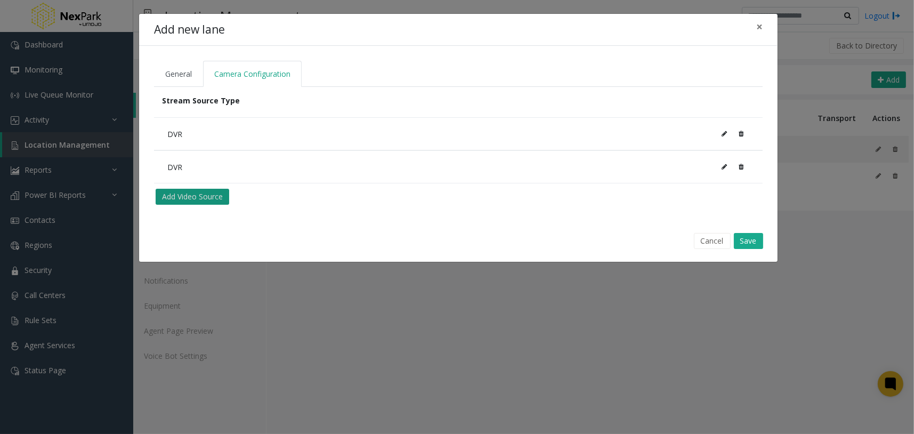
click at [216, 196] on button "Add Video Source" at bounding box center [193, 197] width 74 height 16
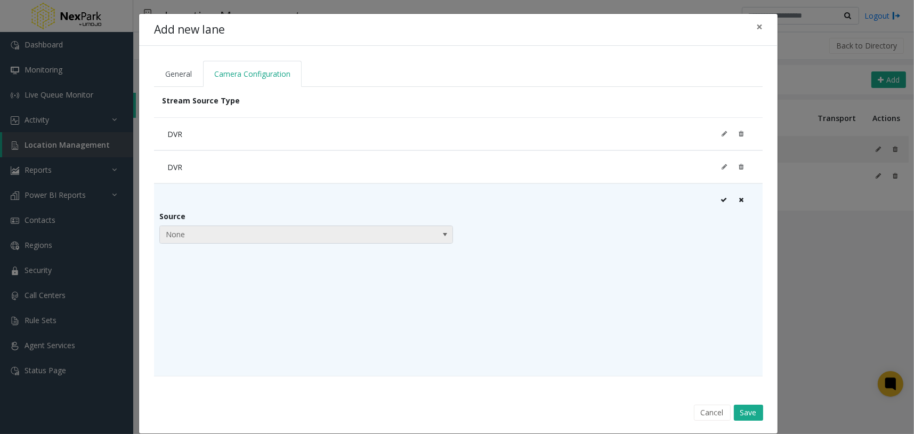
click at [221, 230] on span "None" at bounding box center [277, 234] width 234 height 17
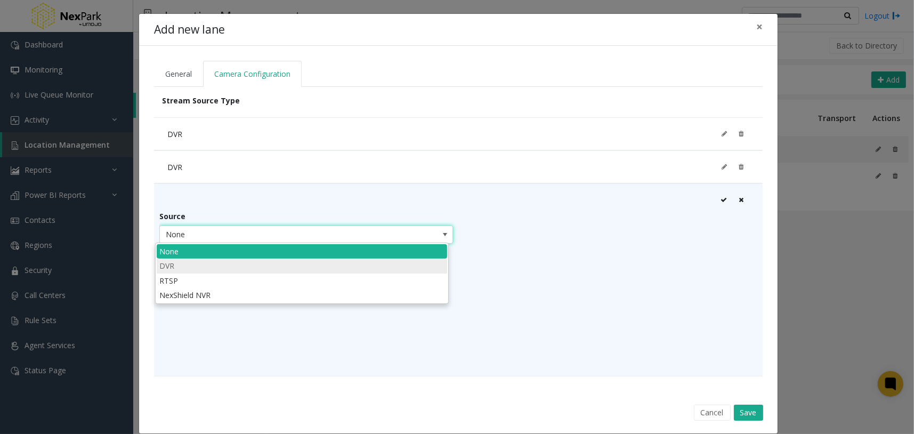
click at [214, 267] on li "DVR" at bounding box center [302, 265] width 290 height 14
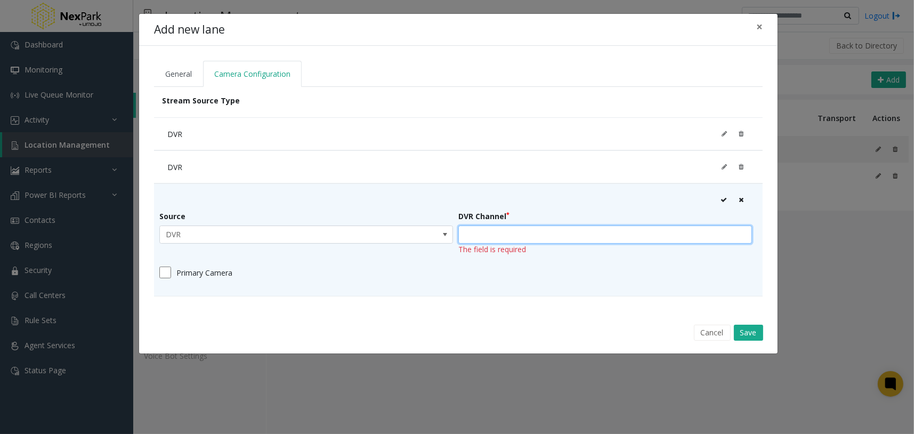
click at [585, 238] on input "text" at bounding box center [605, 234] width 294 height 18
type input "*****"
click at [723, 197] on icon at bounding box center [723, 200] width 6 height 6
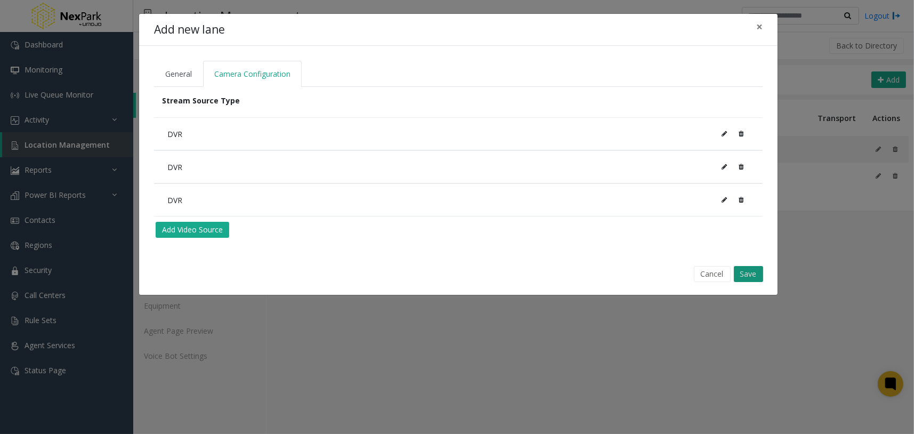
click at [742, 270] on button "Save" at bounding box center [748, 274] width 29 height 16
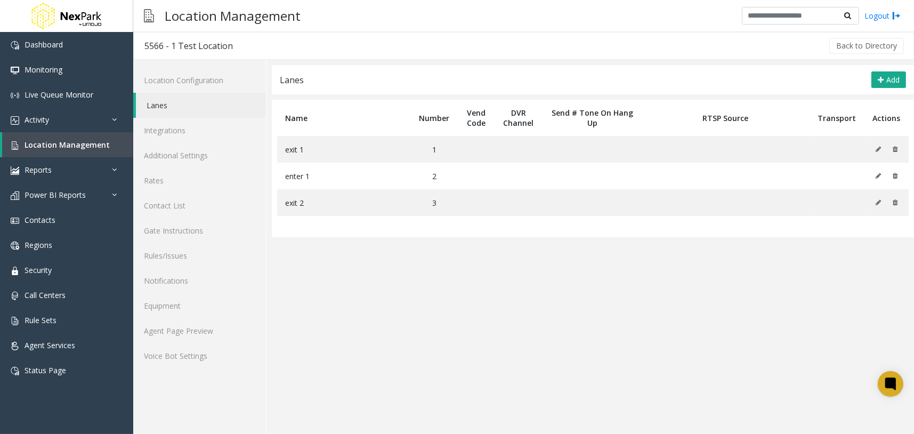
click at [865, 280] on app-lanes "Lanes Add Name Number Vend Code DVR Channel Send # Tone On Hang Up RTSP Source …" at bounding box center [593, 249] width 642 height 369
click at [653, 36] on div "Back to Directory" at bounding box center [574, 45] width 662 height 27
